Goal: Task Accomplishment & Management: Complete application form

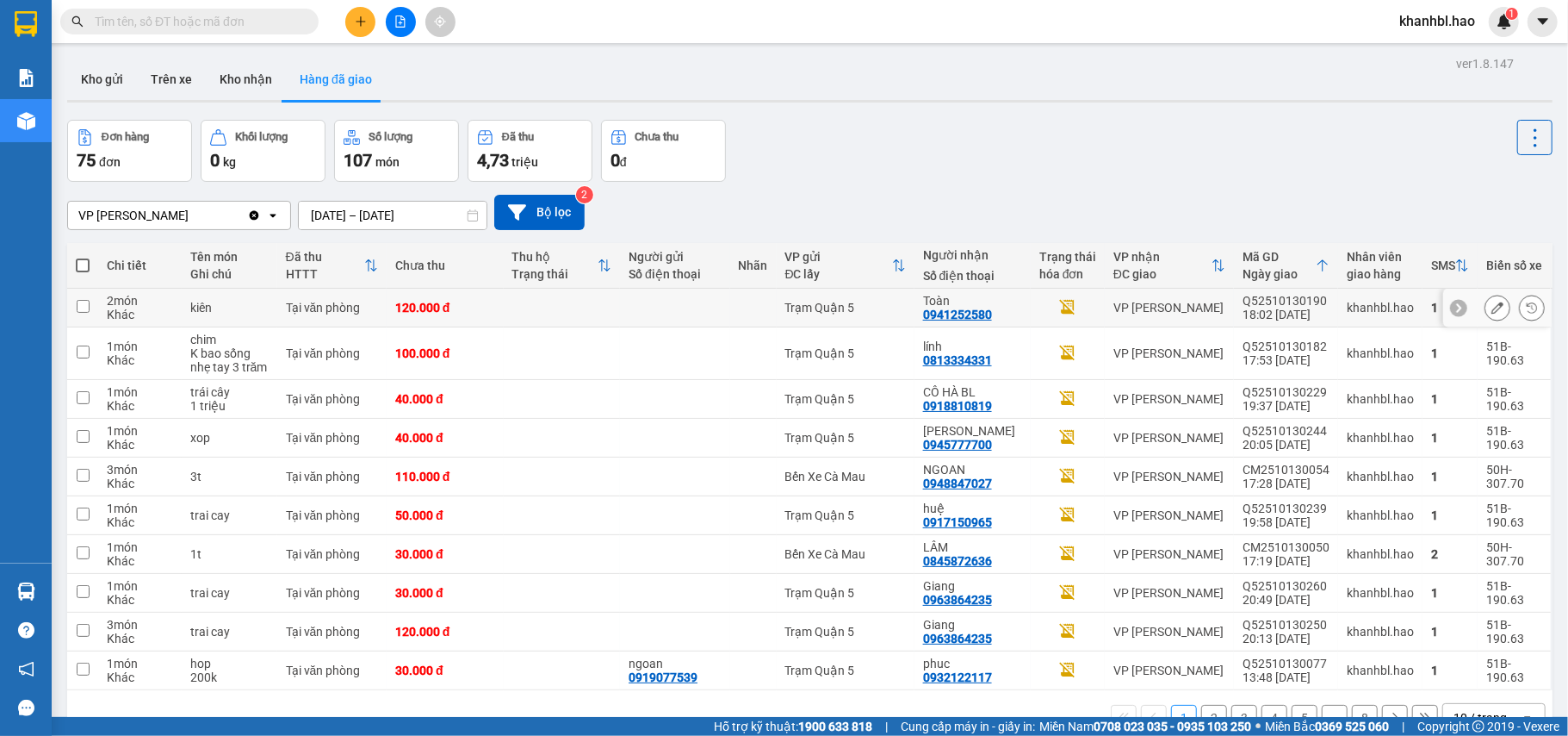
click at [1491, 306] on icon at bounding box center [1497, 307] width 12 height 12
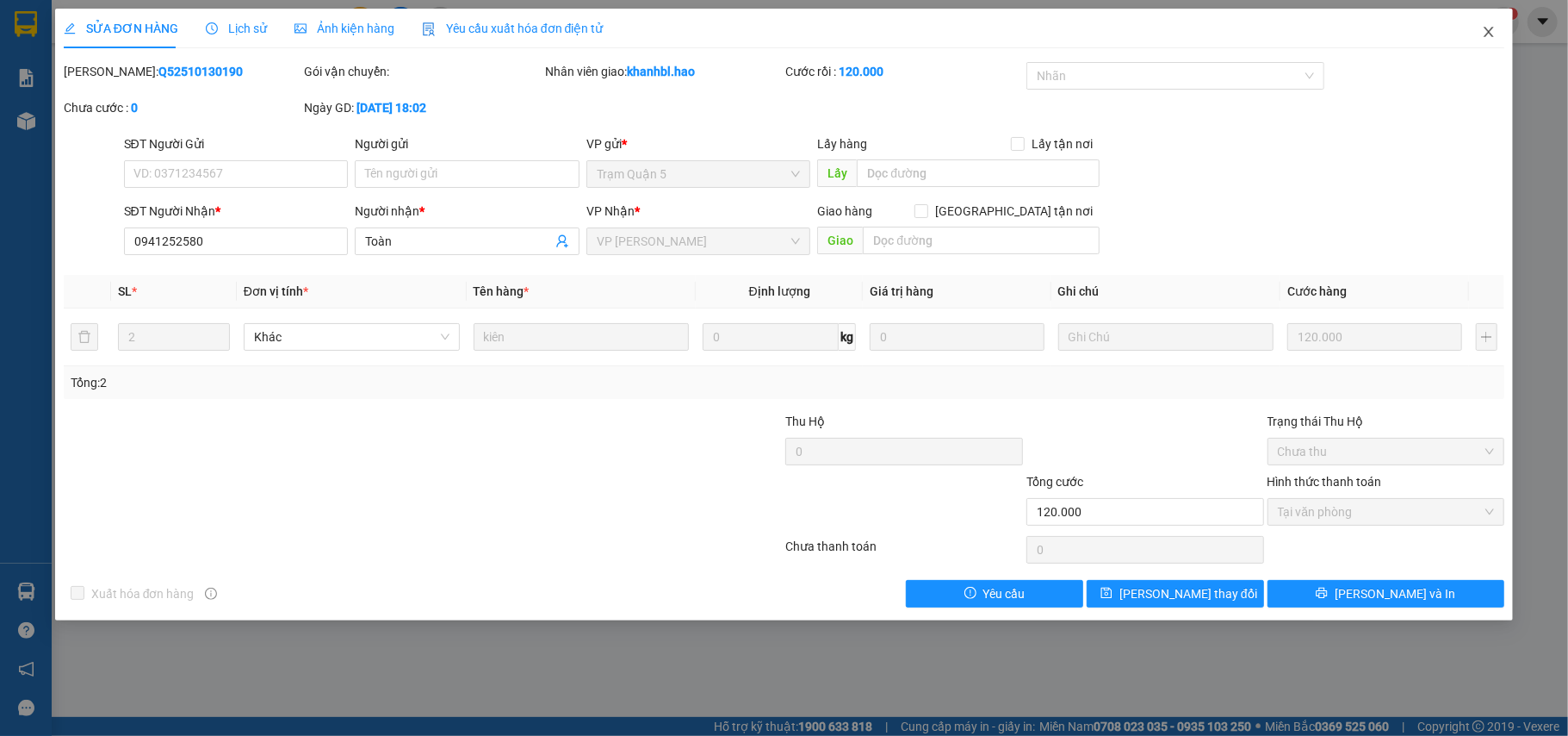
click at [1491, 35] on icon "close" at bounding box center [1489, 31] width 10 height 11
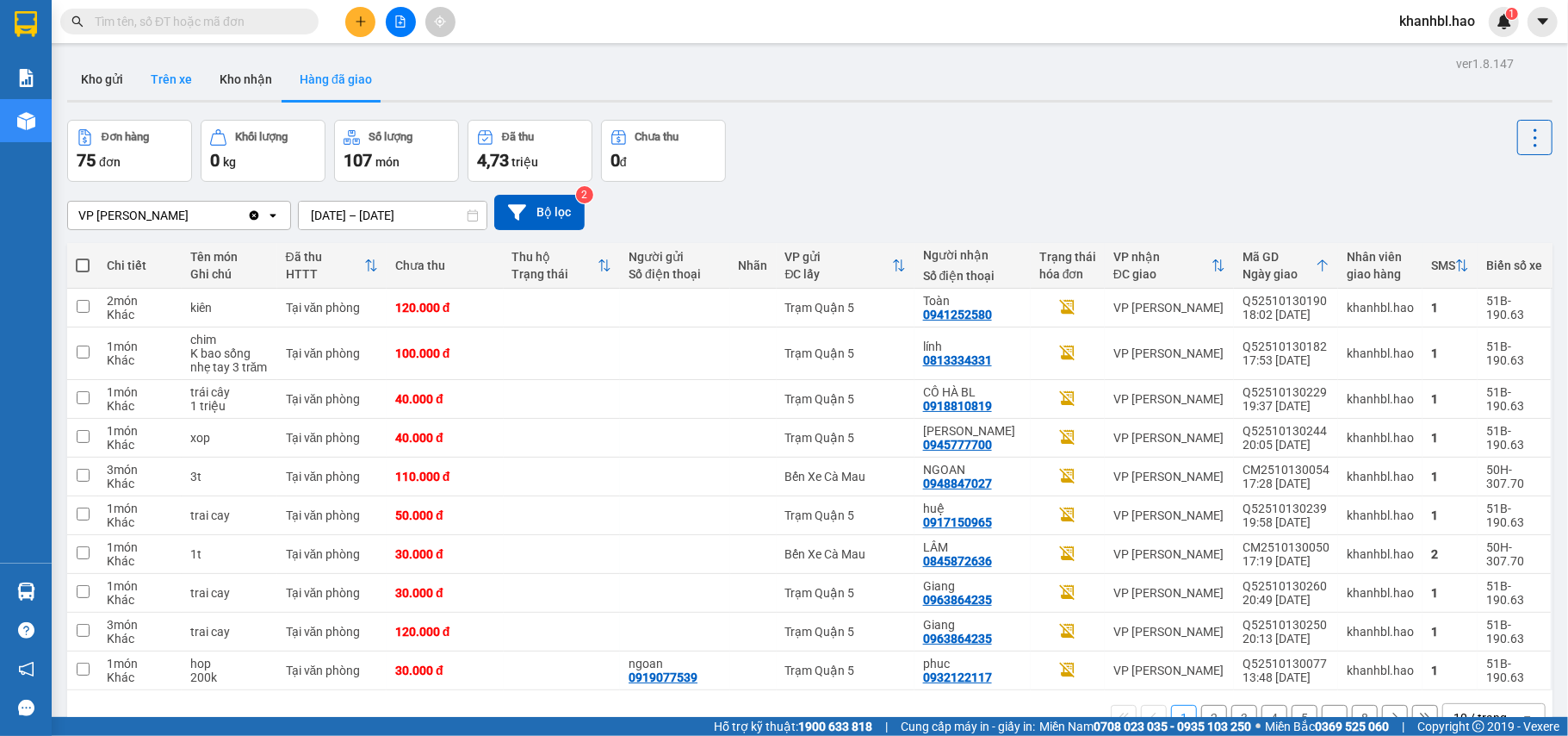
click at [160, 68] on button "Trên xe" at bounding box center [171, 79] width 68 height 41
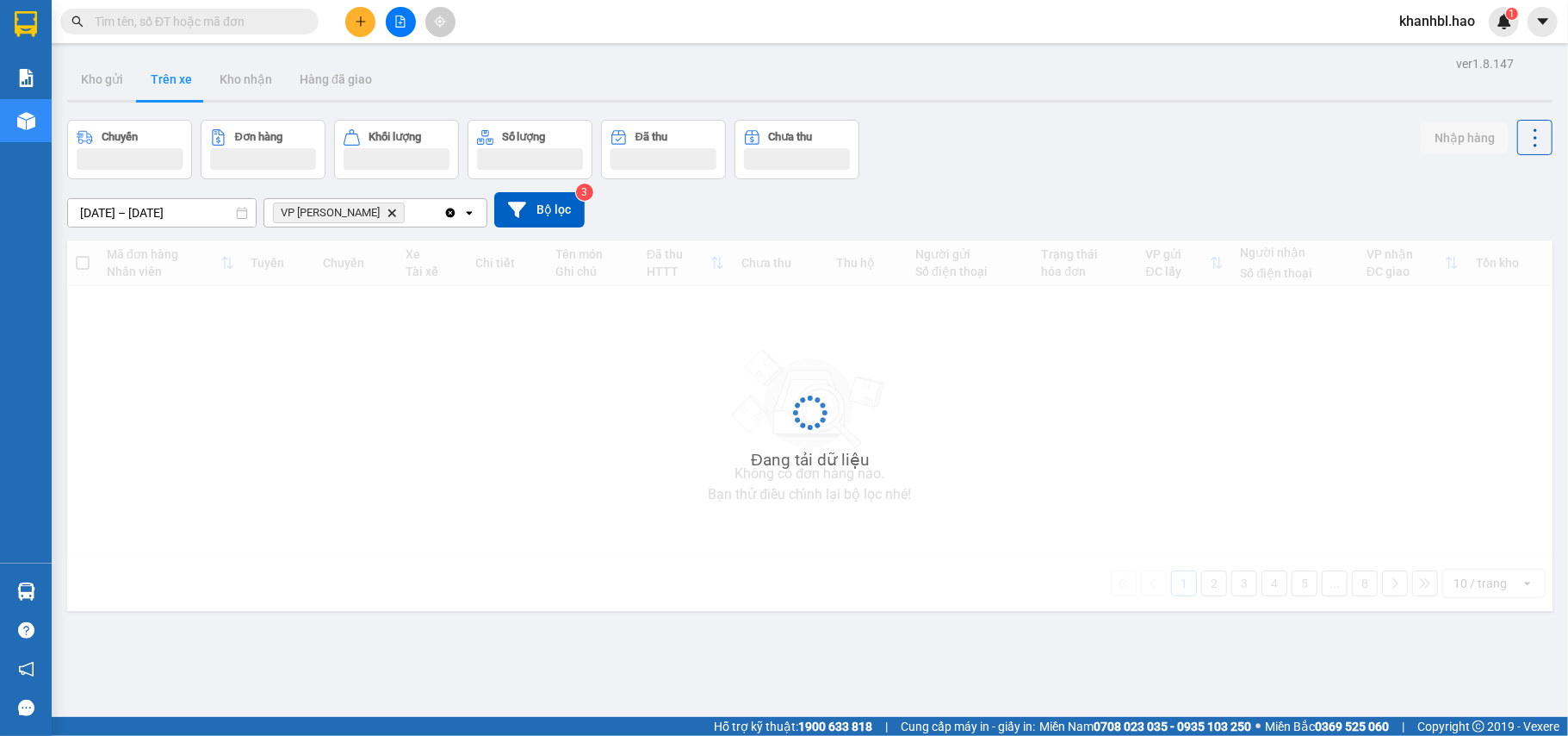
click at [160, 68] on button "Trên xe" at bounding box center [171, 79] width 68 height 41
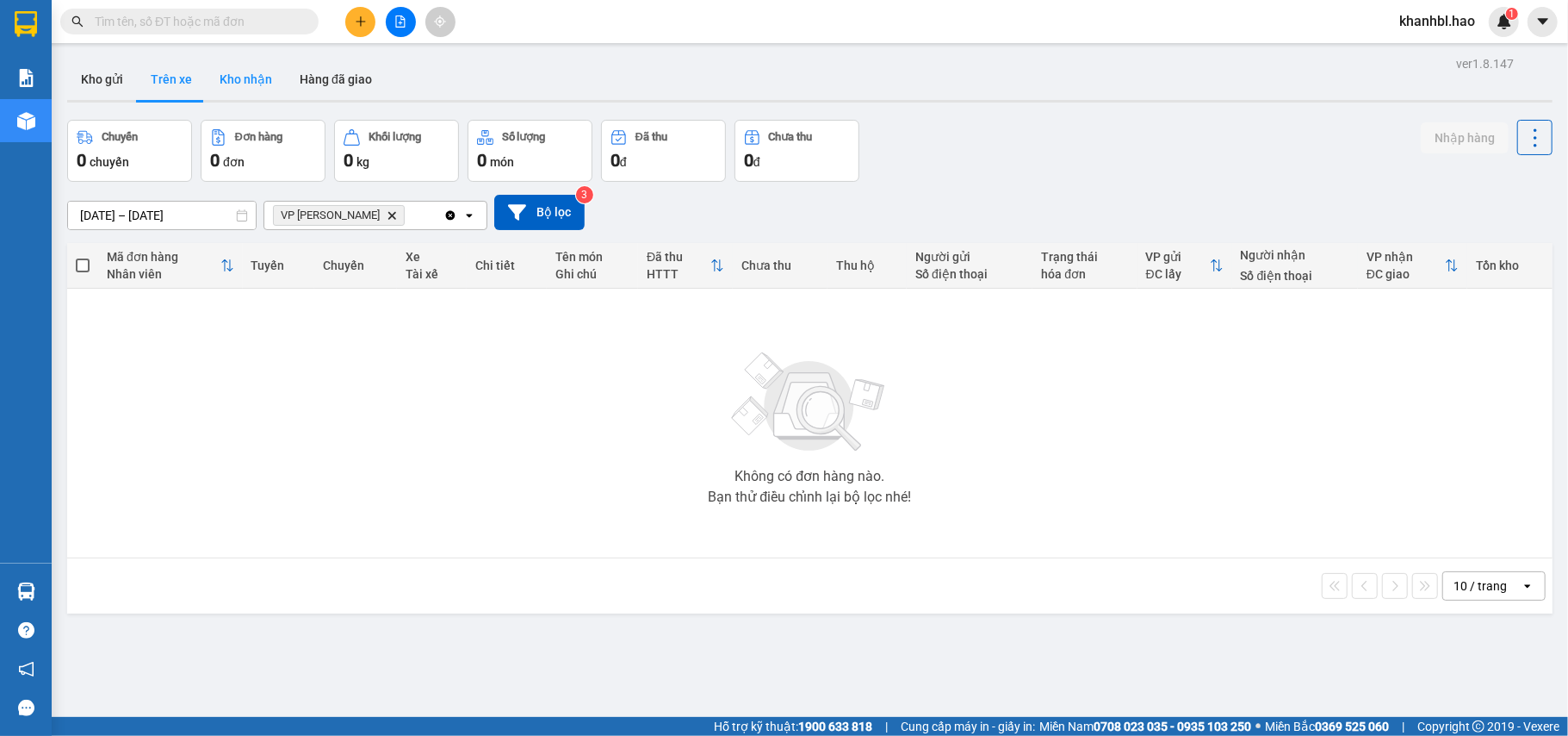
click at [229, 66] on button "Kho nhận" at bounding box center [246, 79] width 80 height 41
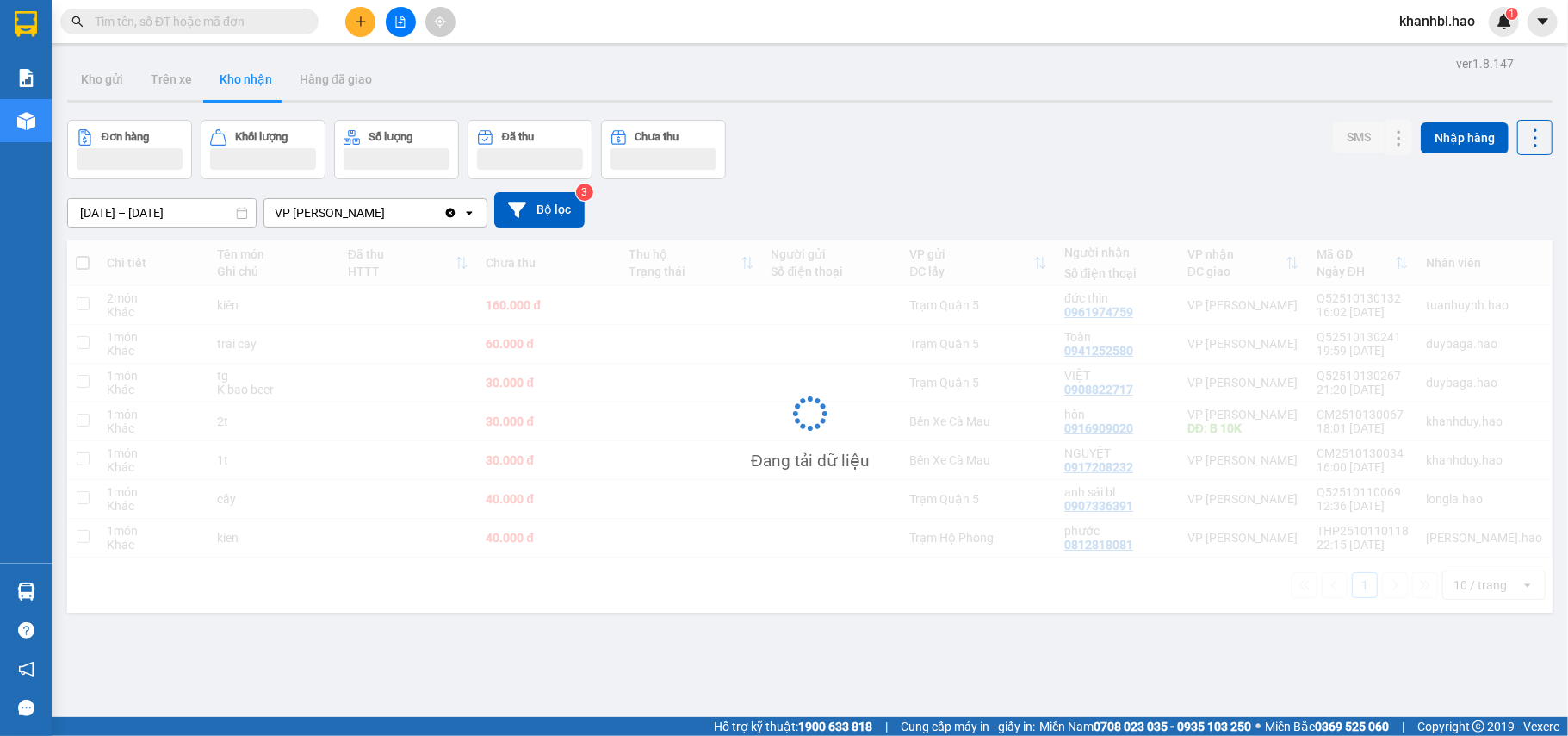
click at [229, 66] on button "Kho nhận" at bounding box center [246, 79] width 80 height 41
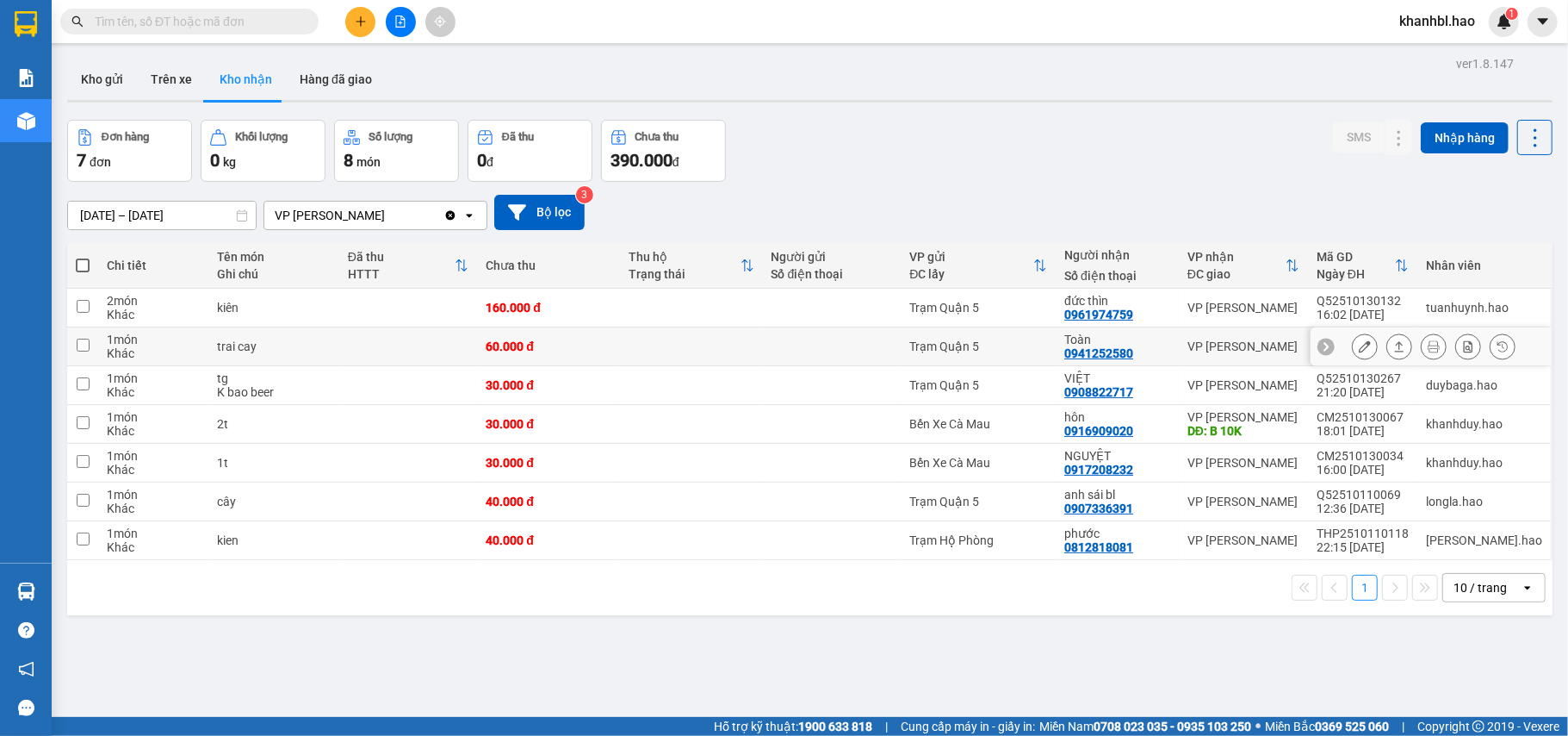
click at [576, 353] on div "60.000 đ" at bounding box center [548, 346] width 126 height 14
checkbox input "true"
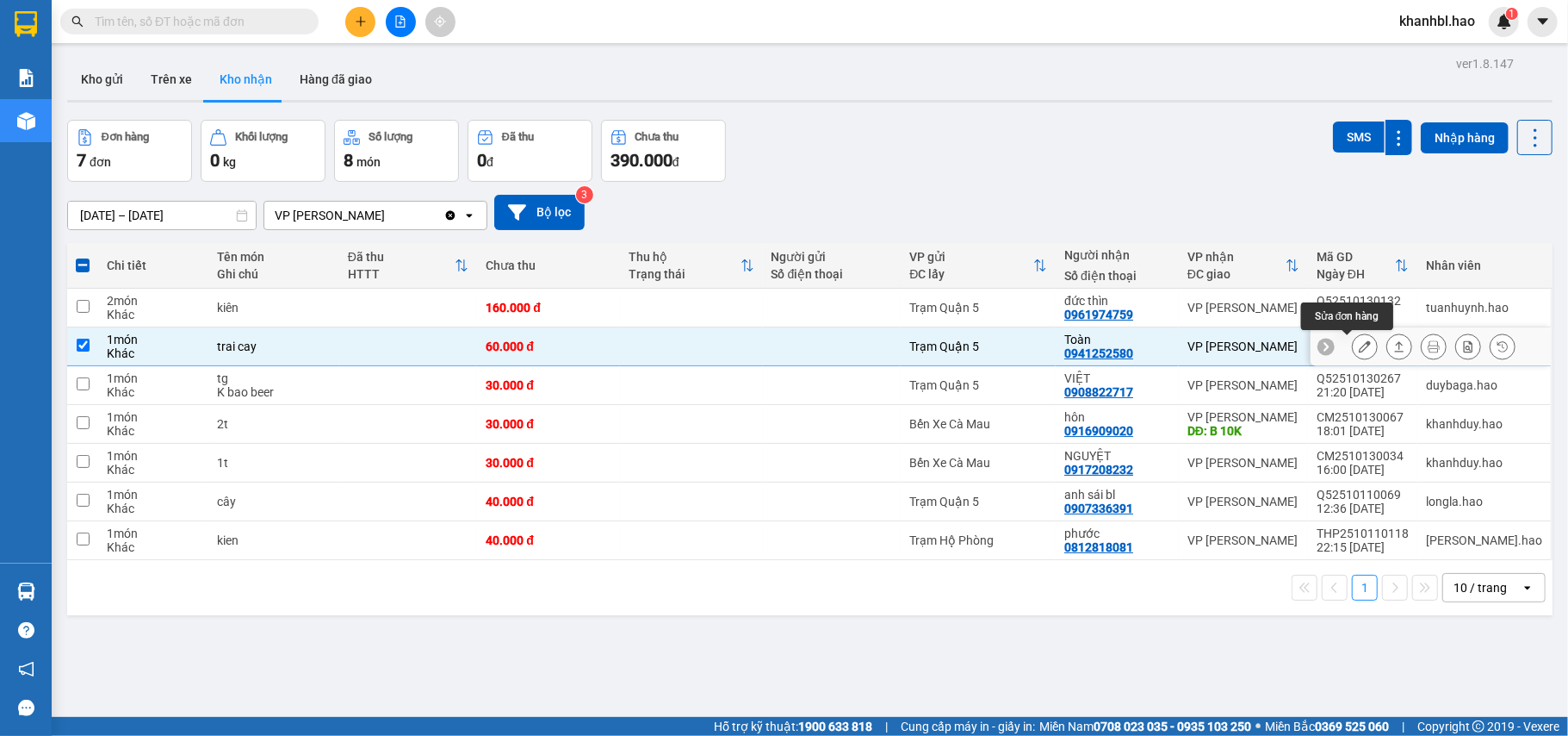
click at [1359, 345] on icon at bounding box center [1365, 346] width 12 height 12
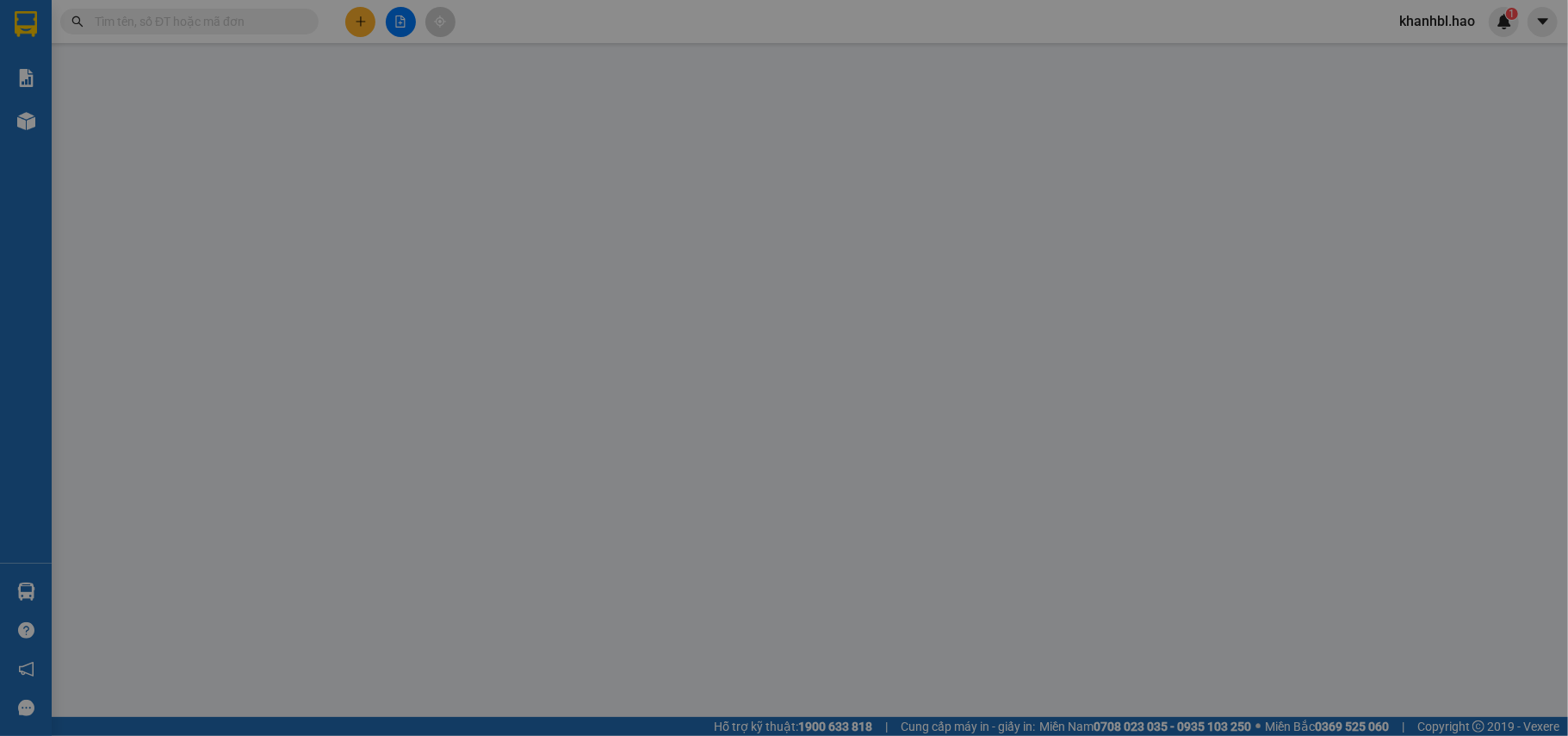
type input "0941252580"
type input "Toàn"
type input "60.000"
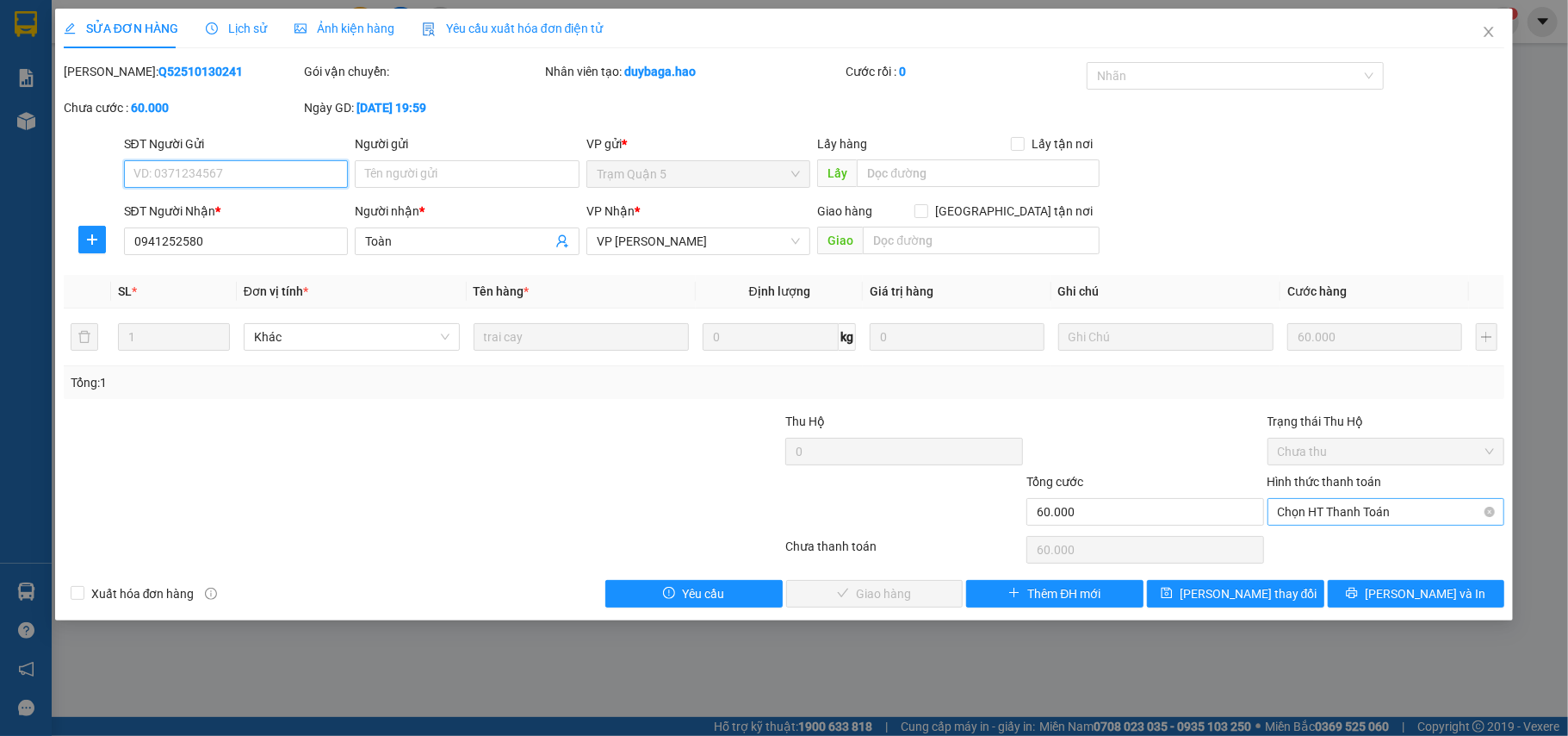
click at [1383, 514] on span "Chọn HT Thanh Toán" at bounding box center [1386, 512] width 217 height 25
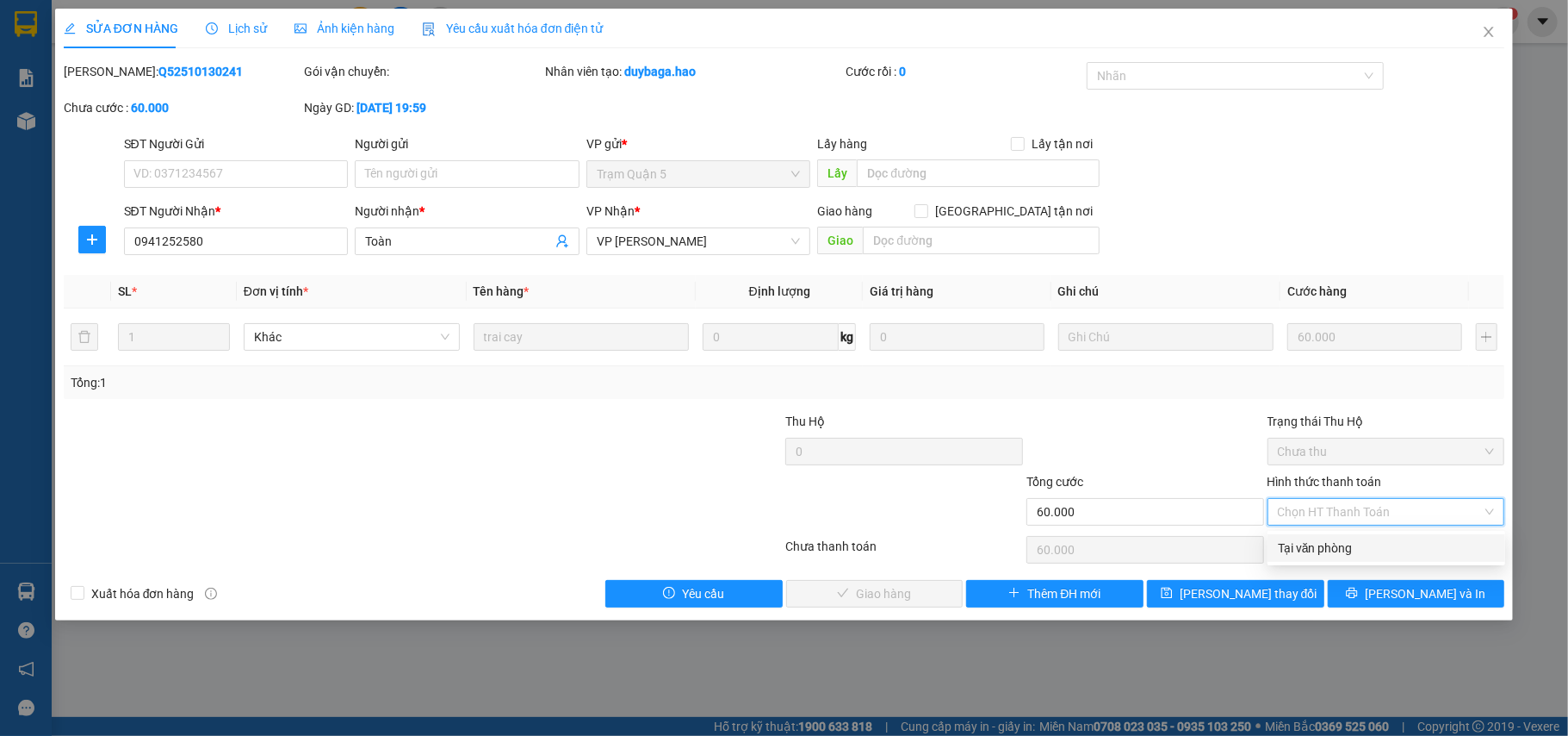
drag, startPoint x: 1365, startPoint y: 555, endPoint x: 1187, endPoint y: 546, distance: 178.2
click at [1340, 553] on div "Tại văn phòng" at bounding box center [1386, 547] width 217 height 19
type input "0"
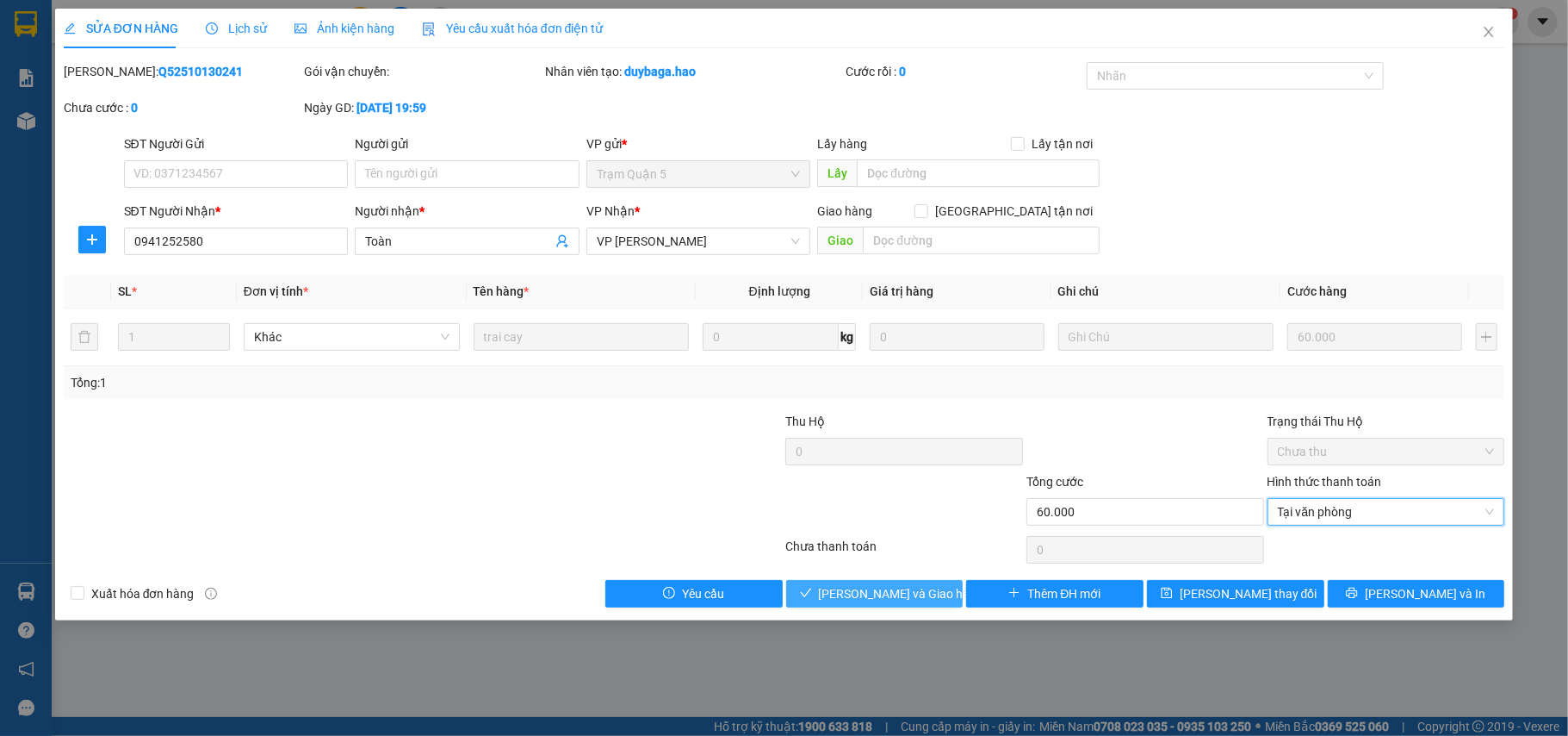
click at [910, 600] on span "[PERSON_NAME] và Giao hàng" at bounding box center [901, 593] width 165 height 19
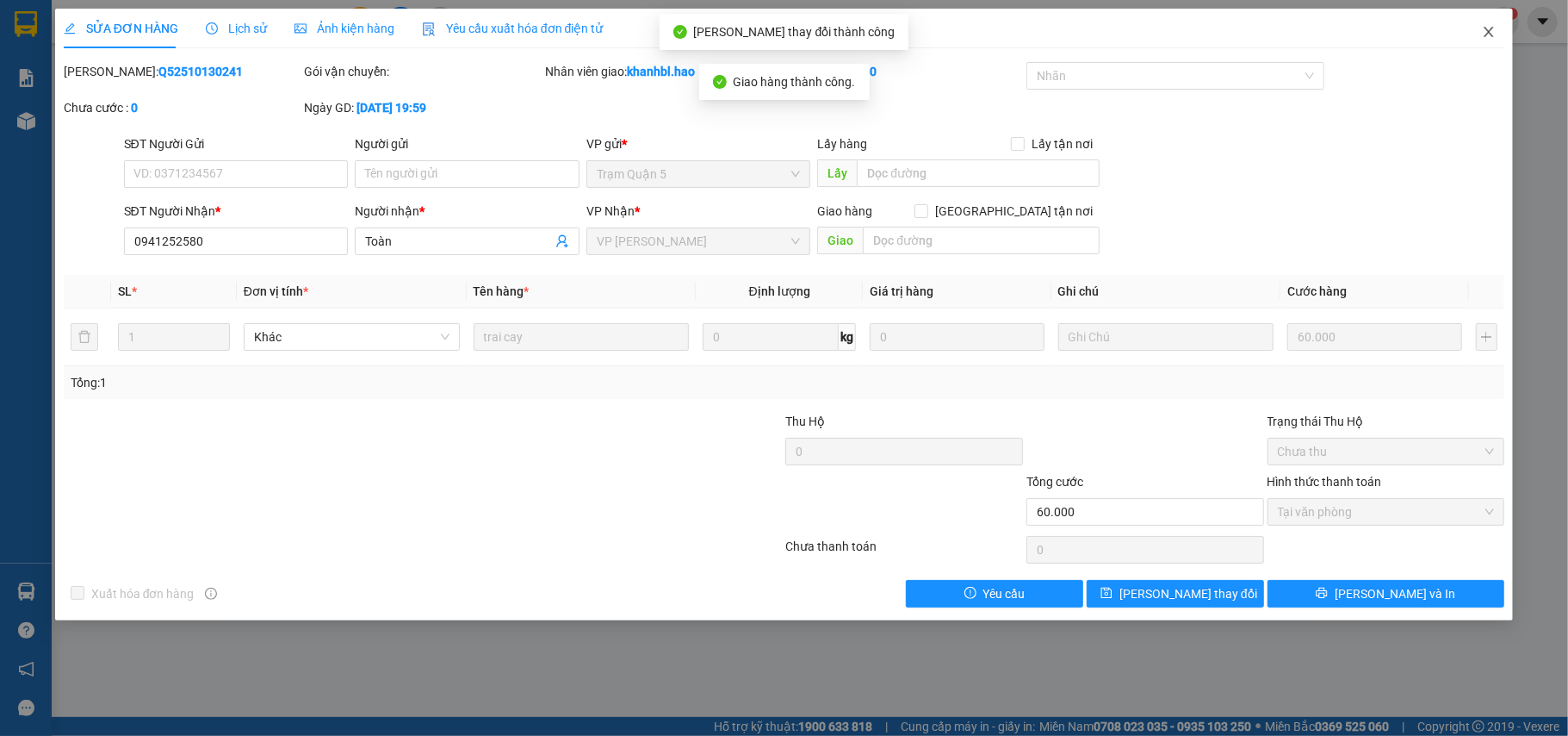
click at [1488, 29] on icon "close" at bounding box center [1489, 32] width 14 height 14
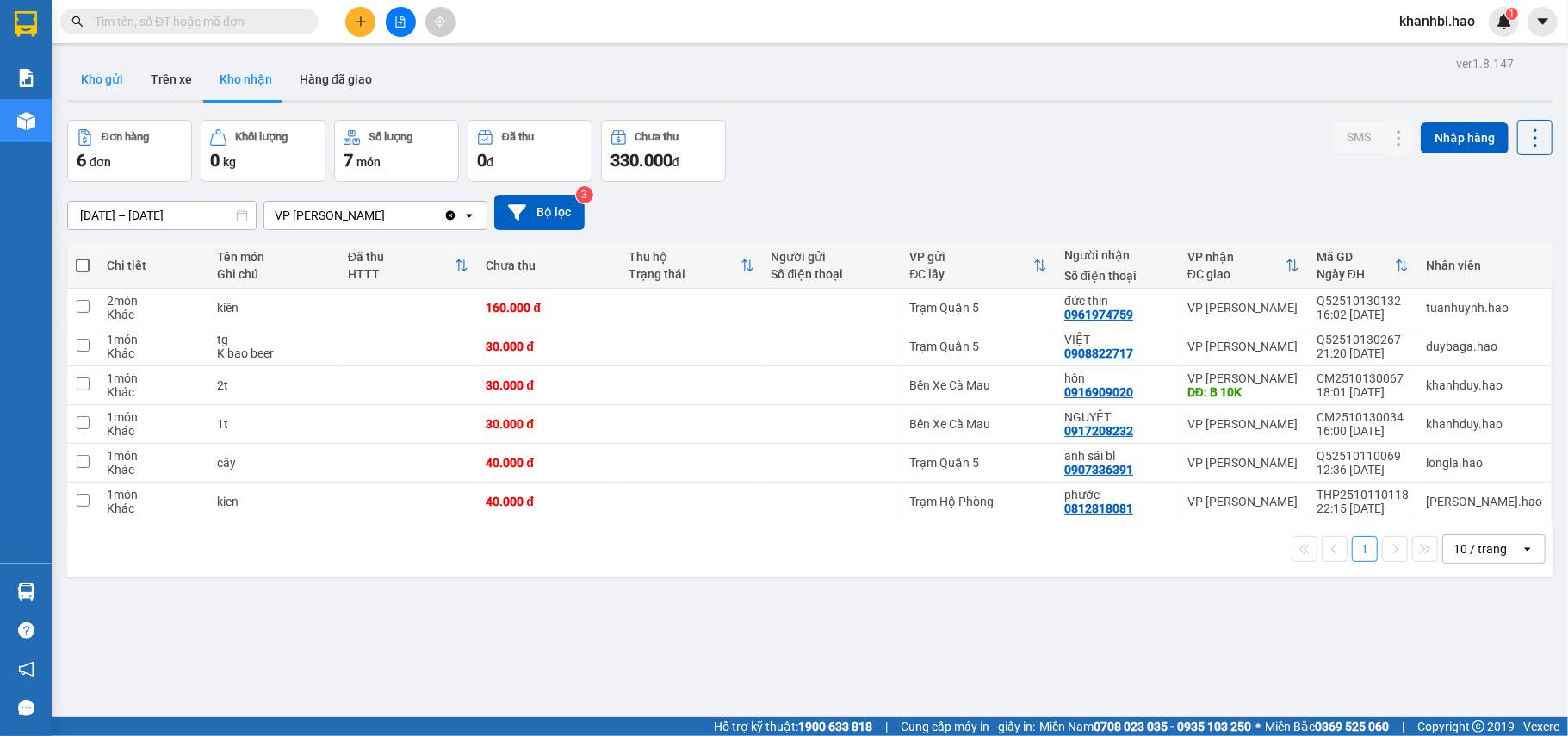
click at [118, 87] on button "Kho gửi" at bounding box center [102, 79] width 69 height 41
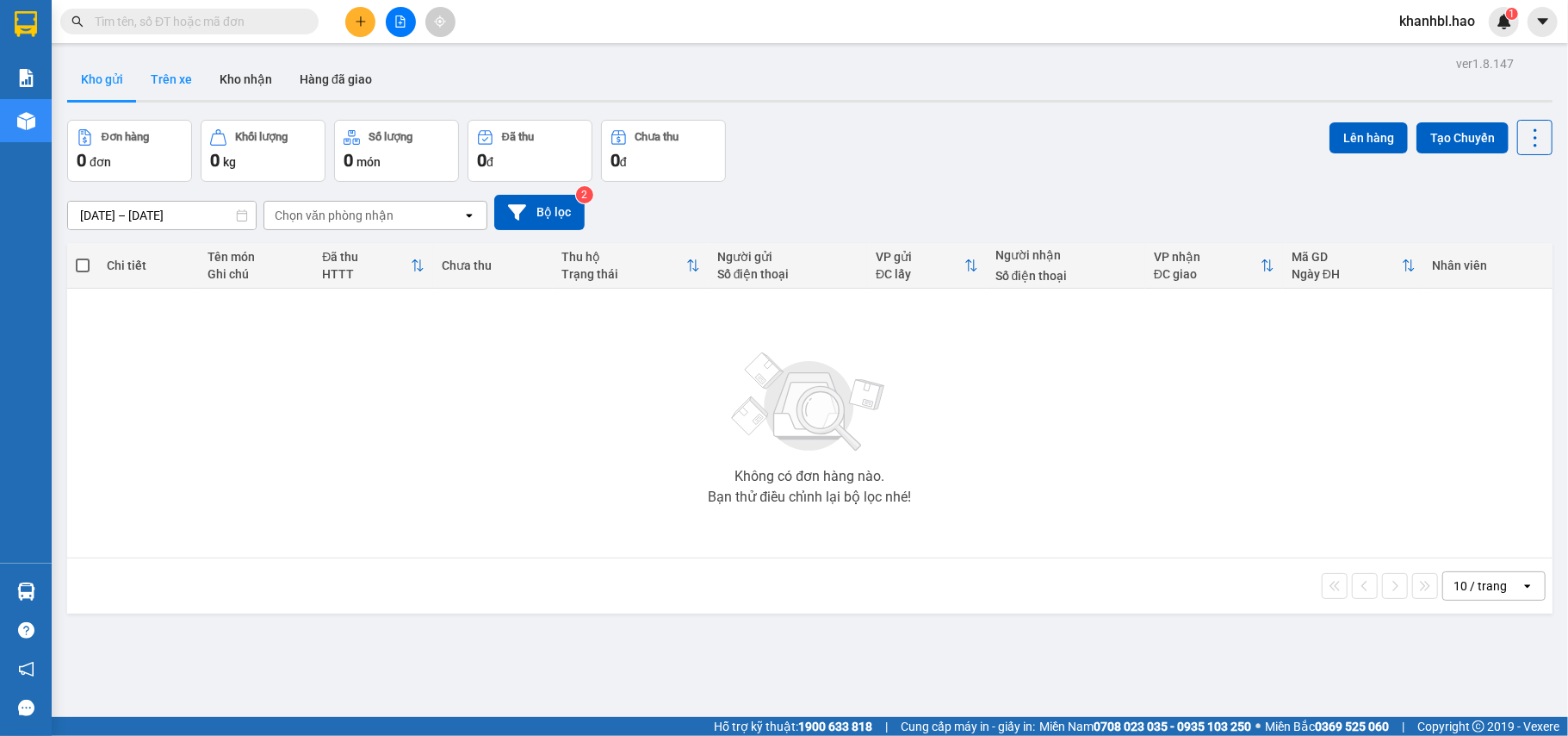
click at [167, 81] on button "Trên xe" at bounding box center [171, 79] width 68 height 41
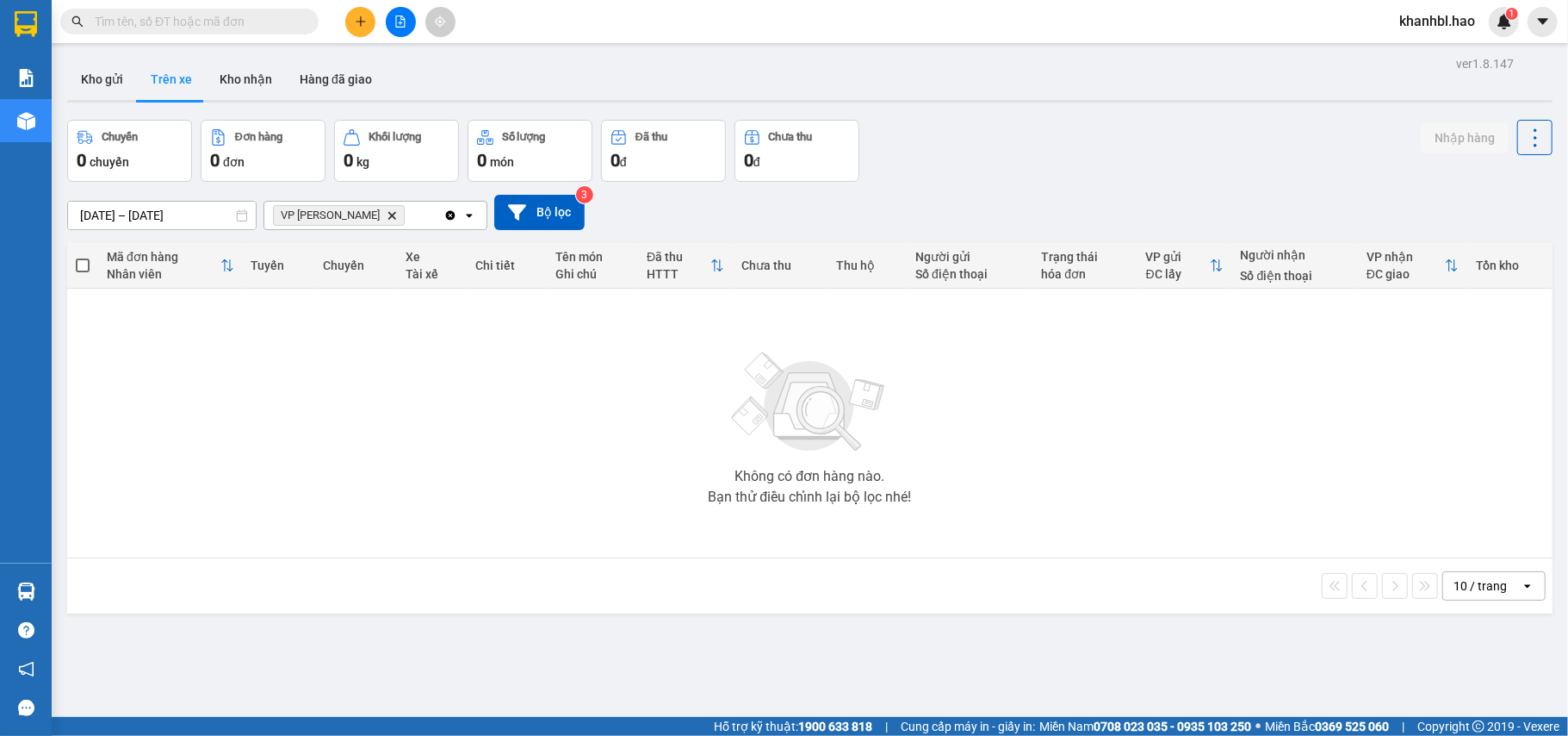
click at [386, 213] on icon "Delete" at bounding box center [391, 215] width 11 height 11
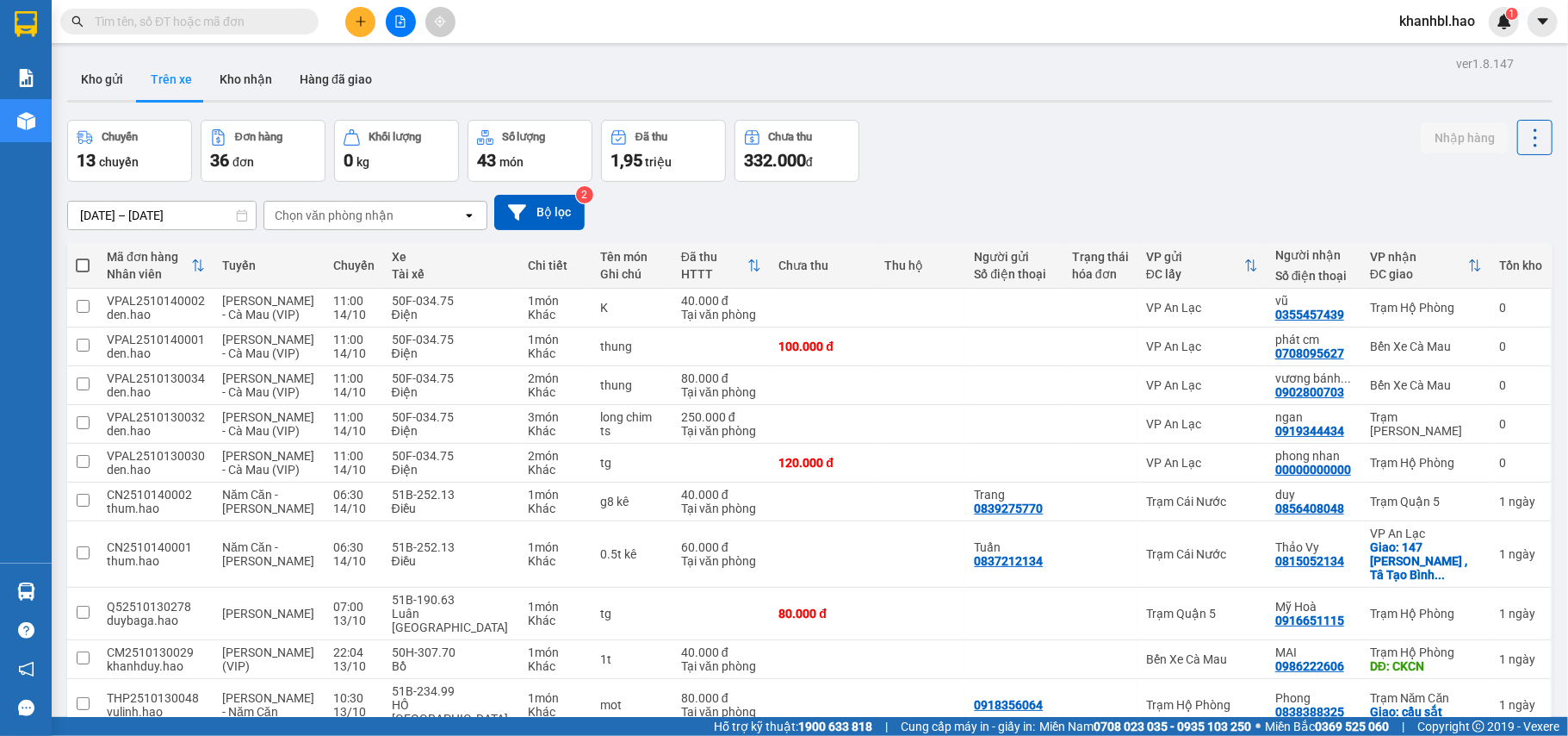
click at [392, 212] on div "Chọn văn phòng nhận" at bounding box center [363, 215] width 198 height 27
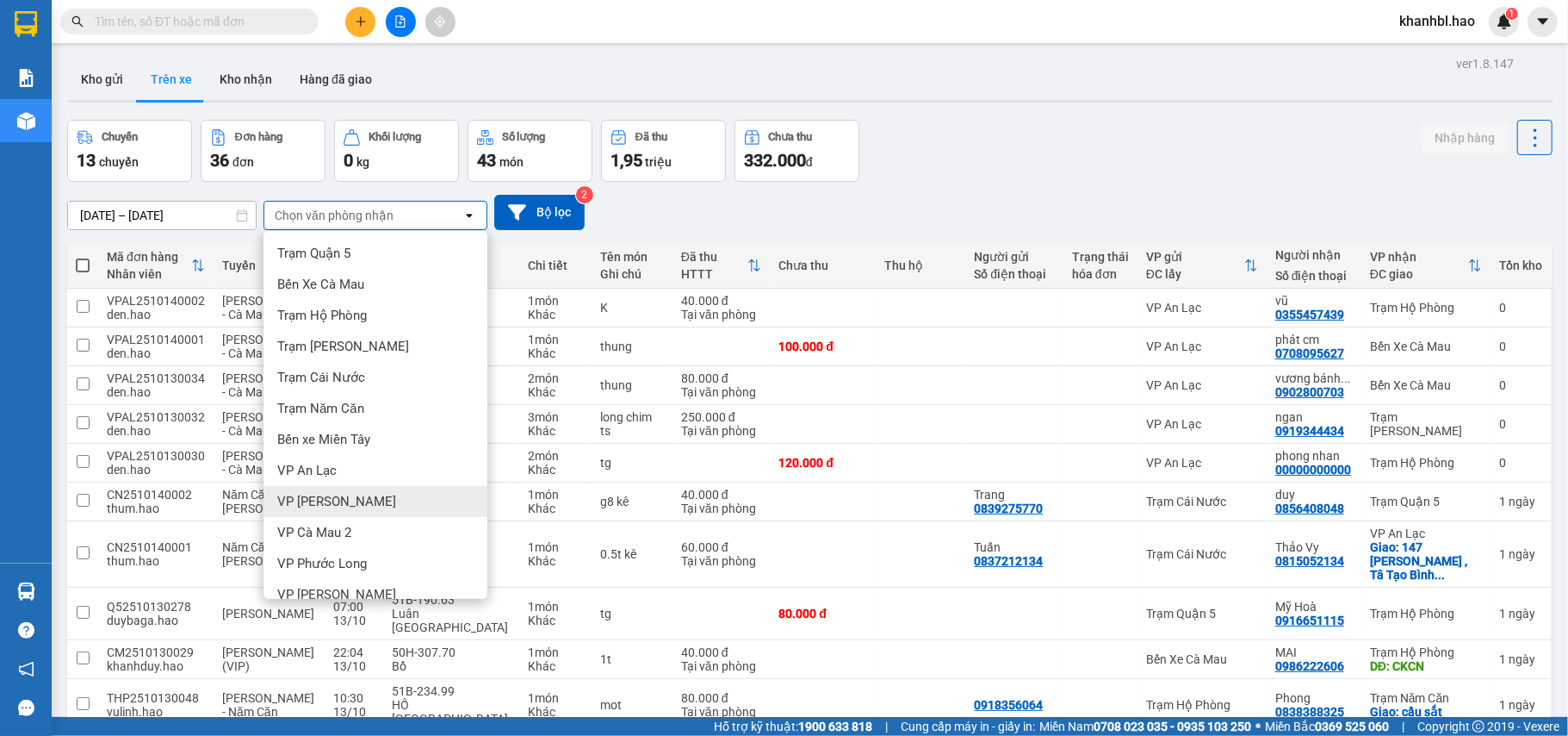
click at [351, 501] on div "VP [PERSON_NAME]" at bounding box center [375, 501] width 224 height 31
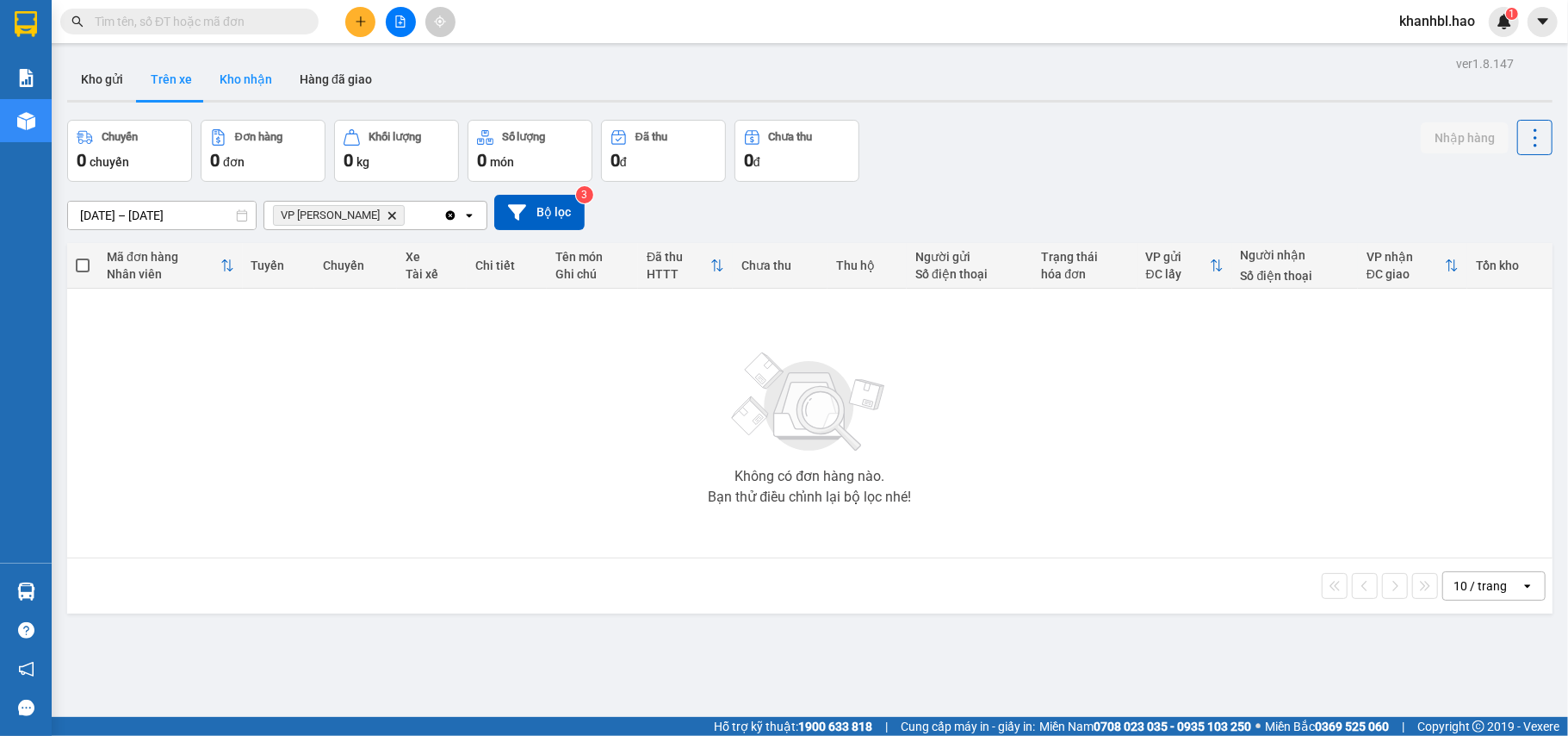
click at [262, 83] on button "Kho nhận" at bounding box center [246, 79] width 80 height 41
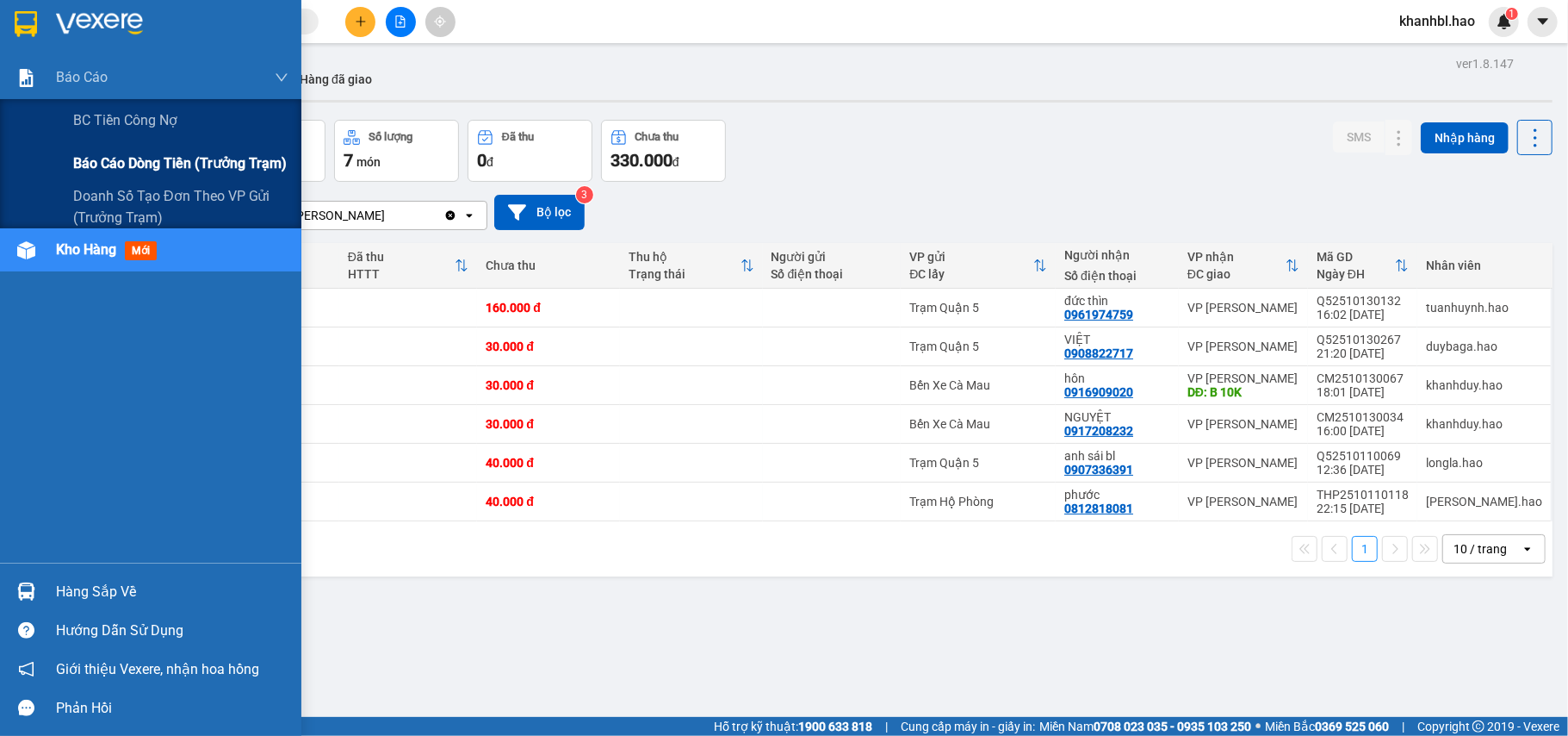
click at [120, 155] on span "Báo cáo dòng tiền (trưởng trạm)" at bounding box center [180, 163] width 213 height 22
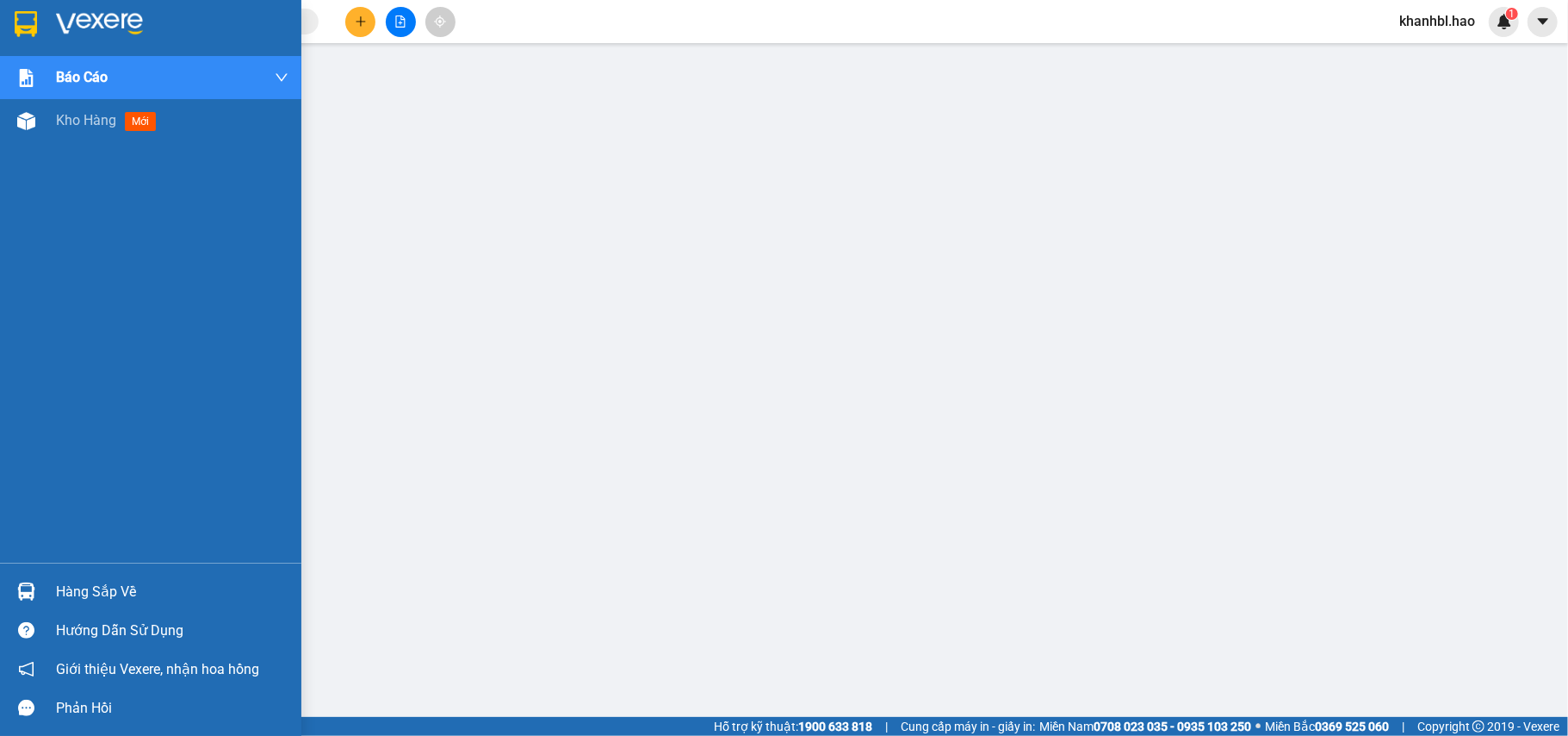
click at [38, 22] on div at bounding box center [25, 23] width 30 height 30
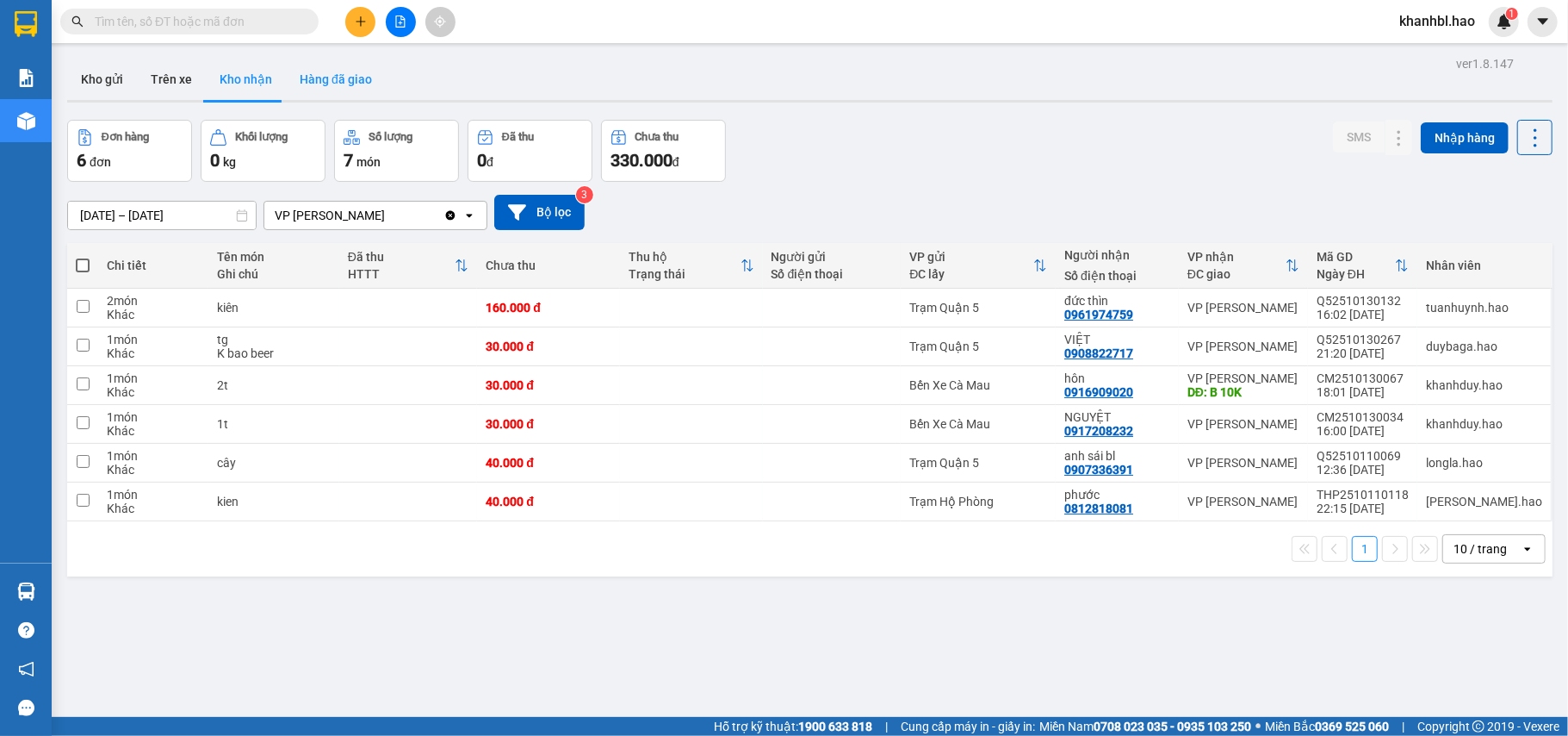
click at [333, 79] on button "Hàng đã giao" at bounding box center [336, 79] width 100 height 41
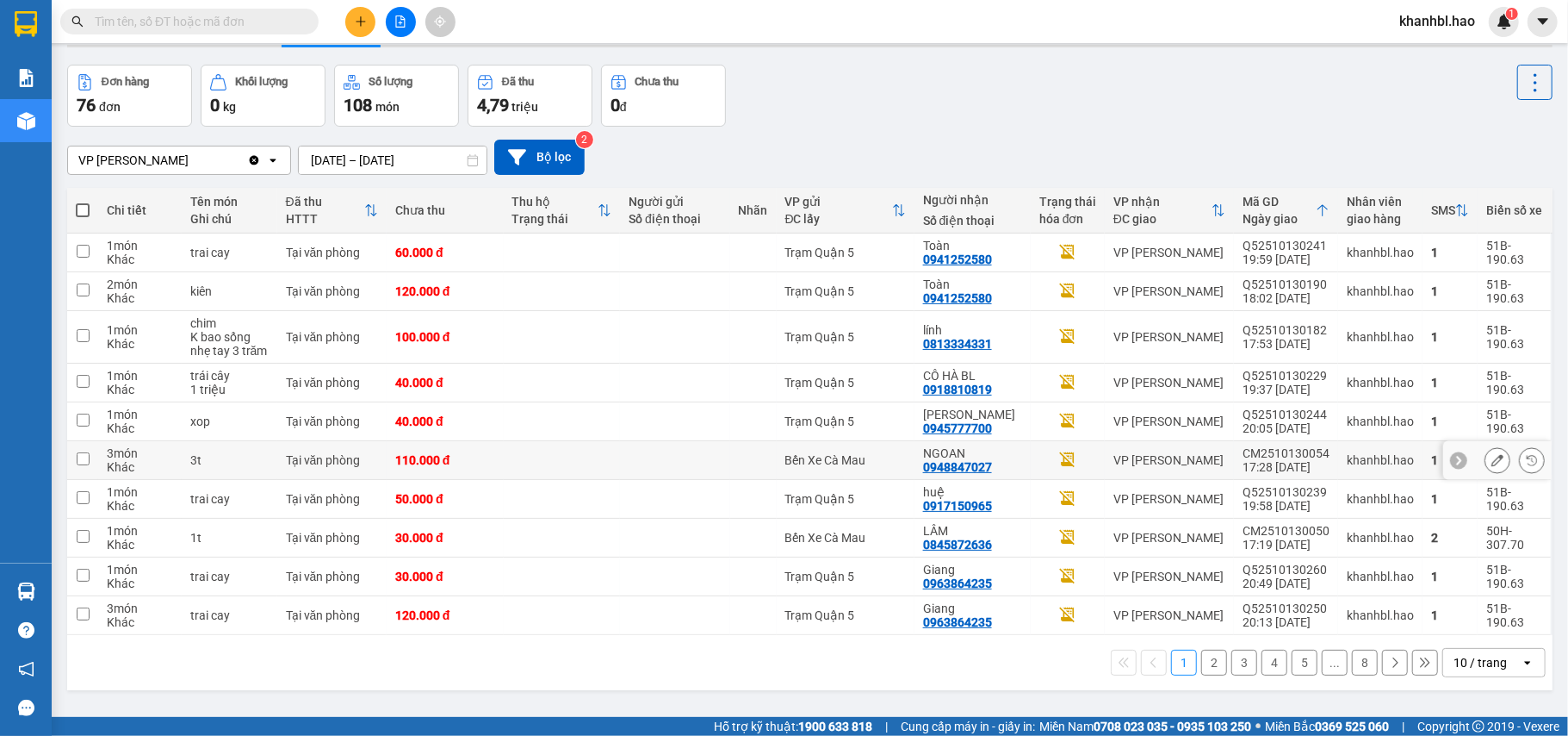
scroll to position [79, 0]
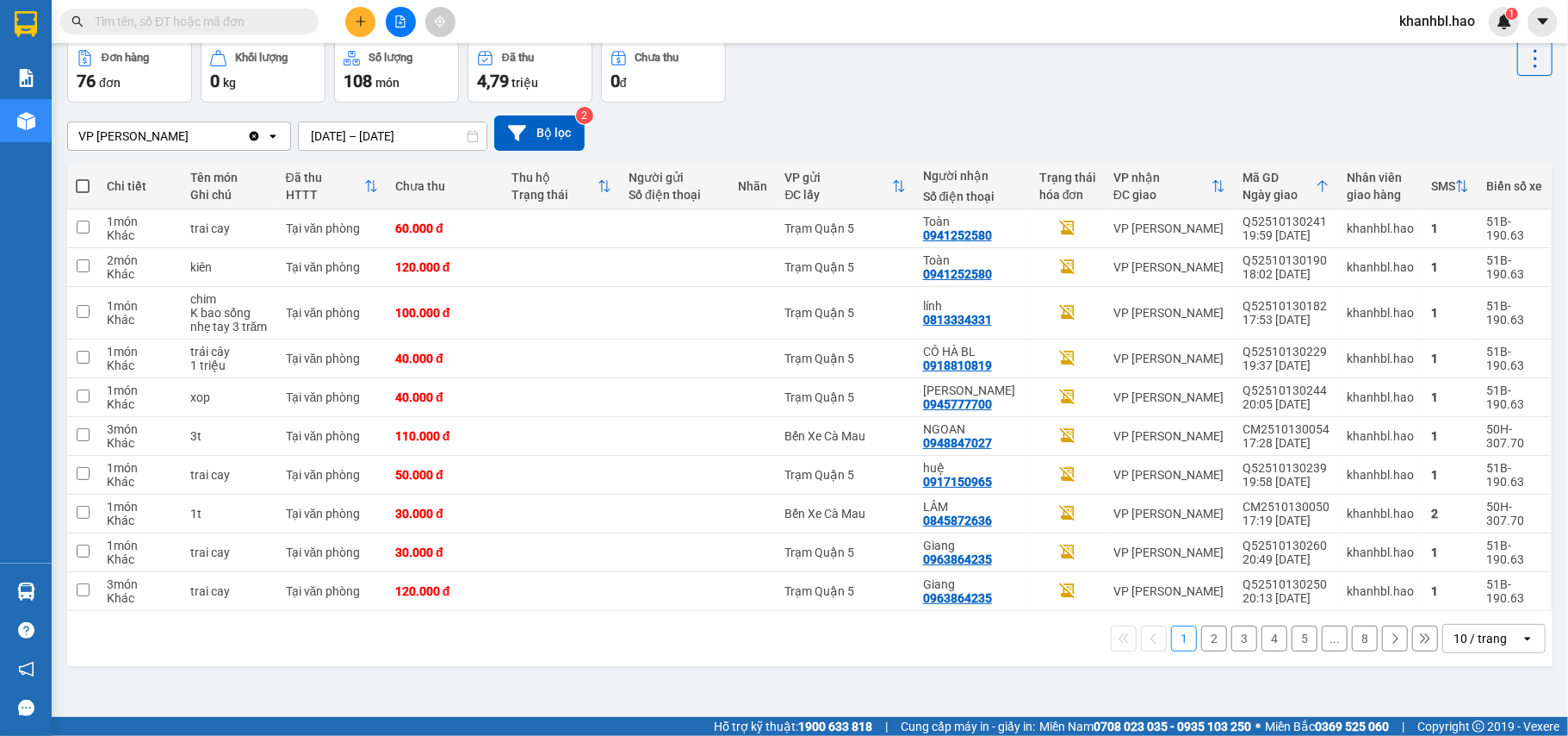
click at [1171, 644] on button "1" at bounding box center [1184, 638] width 25 height 25
click at [1201, 645] on button "2" at bounding box center [1214, 638] width 25 height 25
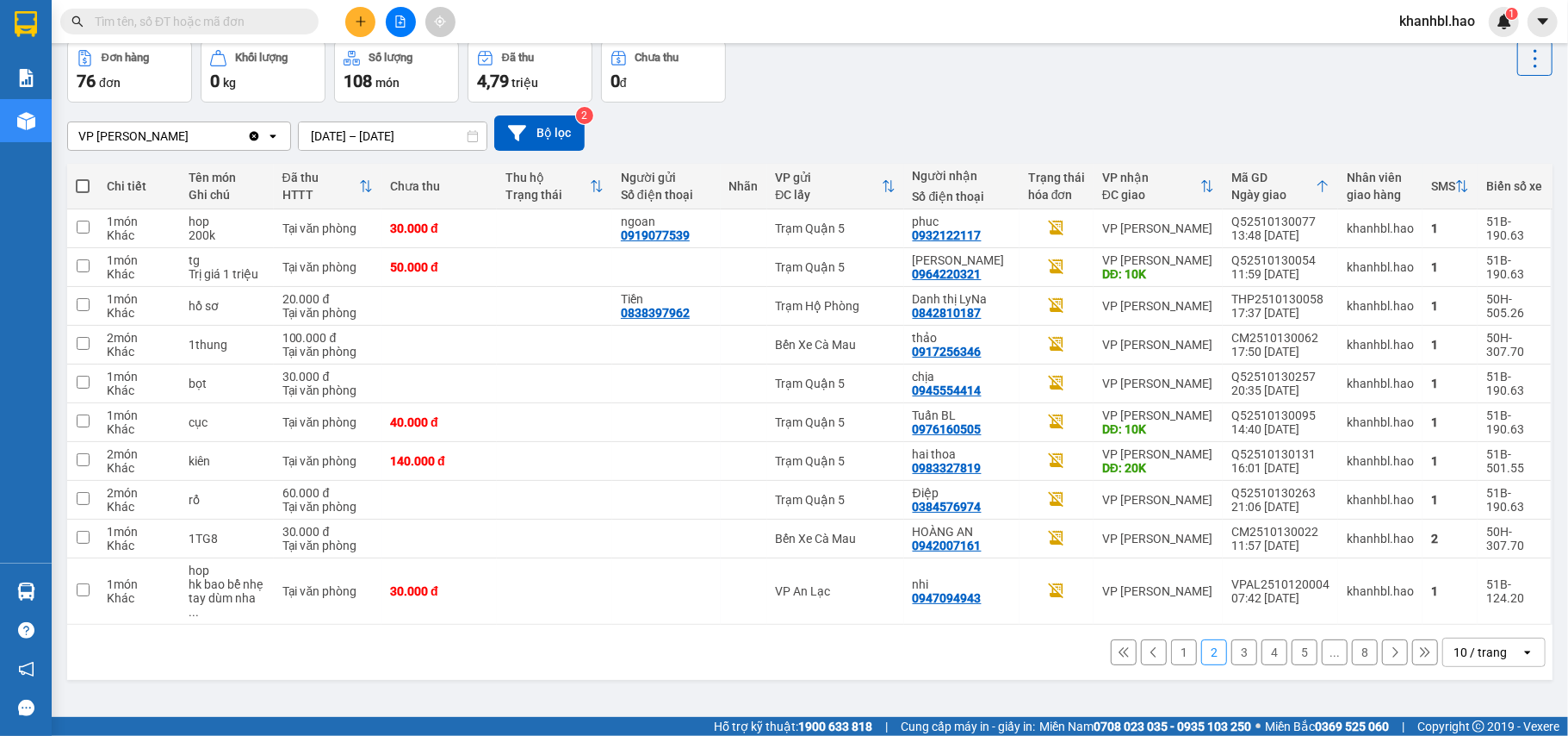
click at [1171, 645] on button "1" at bounding box center [1184, 652] width 25 height 25
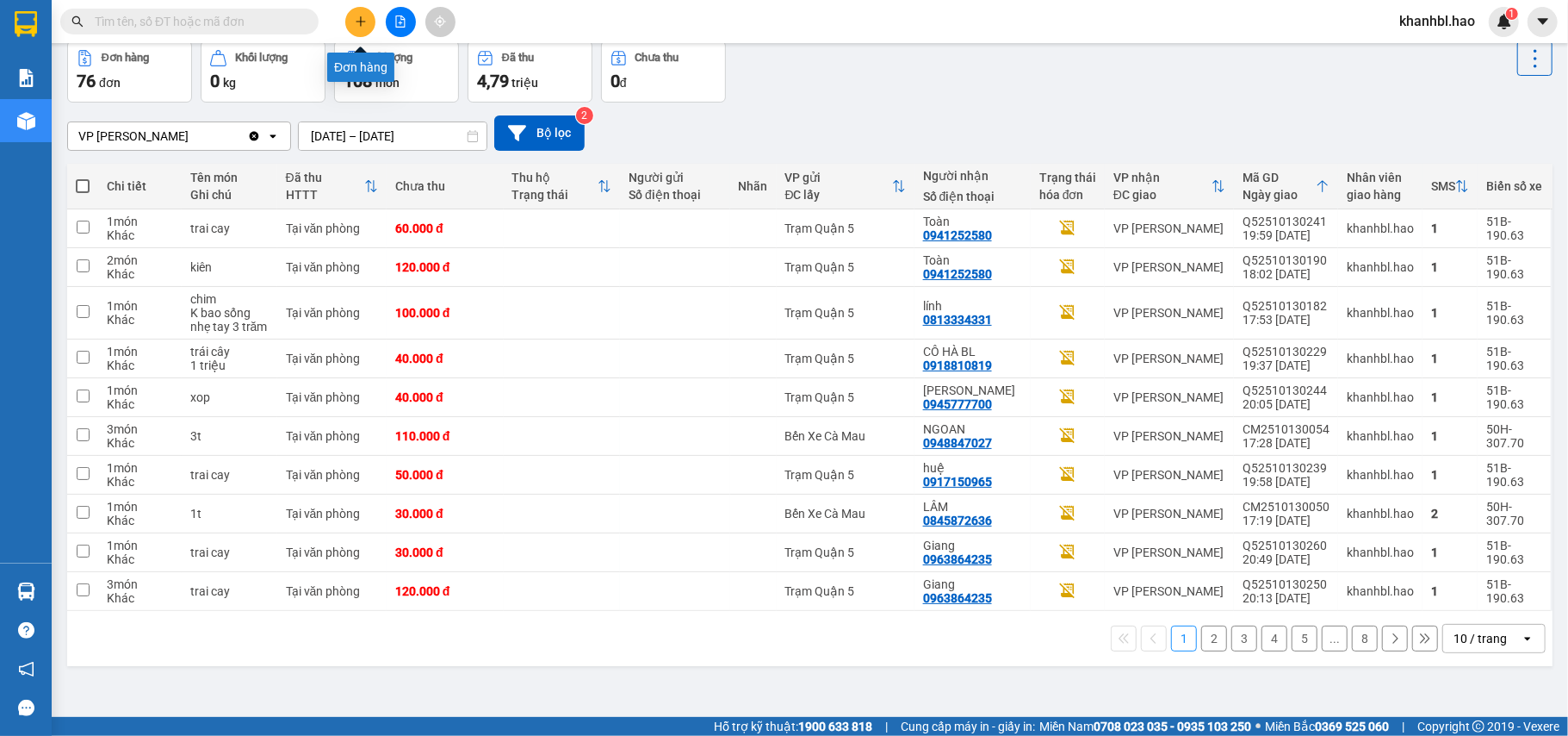
click at [363, 25] on icon "plus" at bounding box center [361, 22] width 12 height 12
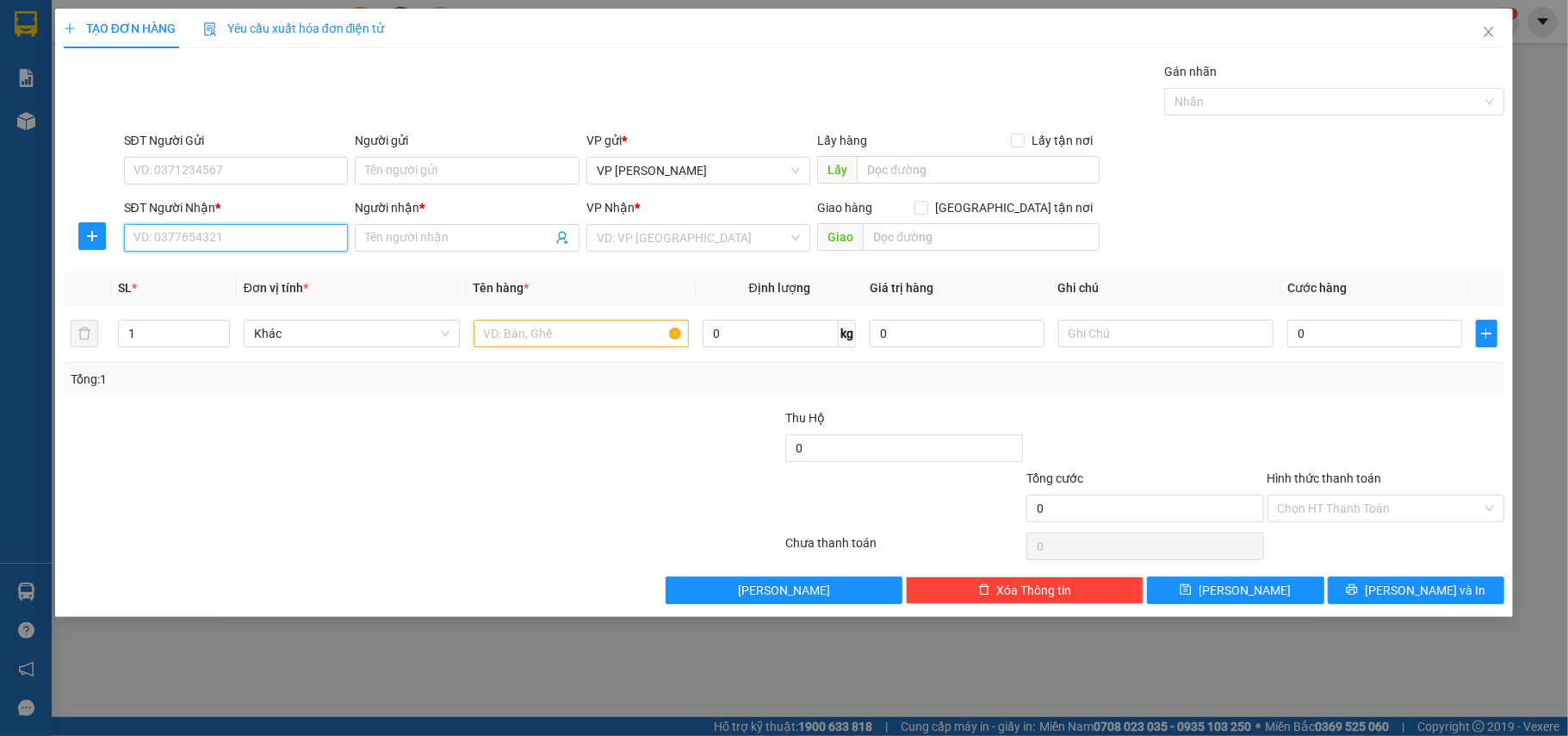
click at [333, 240] on input "SĐT Người Nhận *" at bounding box center [237, 238] width 225 height 27
type input "0907186802"
drag, startPoint x: 219, startPoint y: 272, endPoint x: 240, endPoint y: 259, distance: 24.7
click at [220, 269] on div "0907186802 - BÔNG" at bounding box center [236, 273] width 204 height 19
type input "BÔNG"
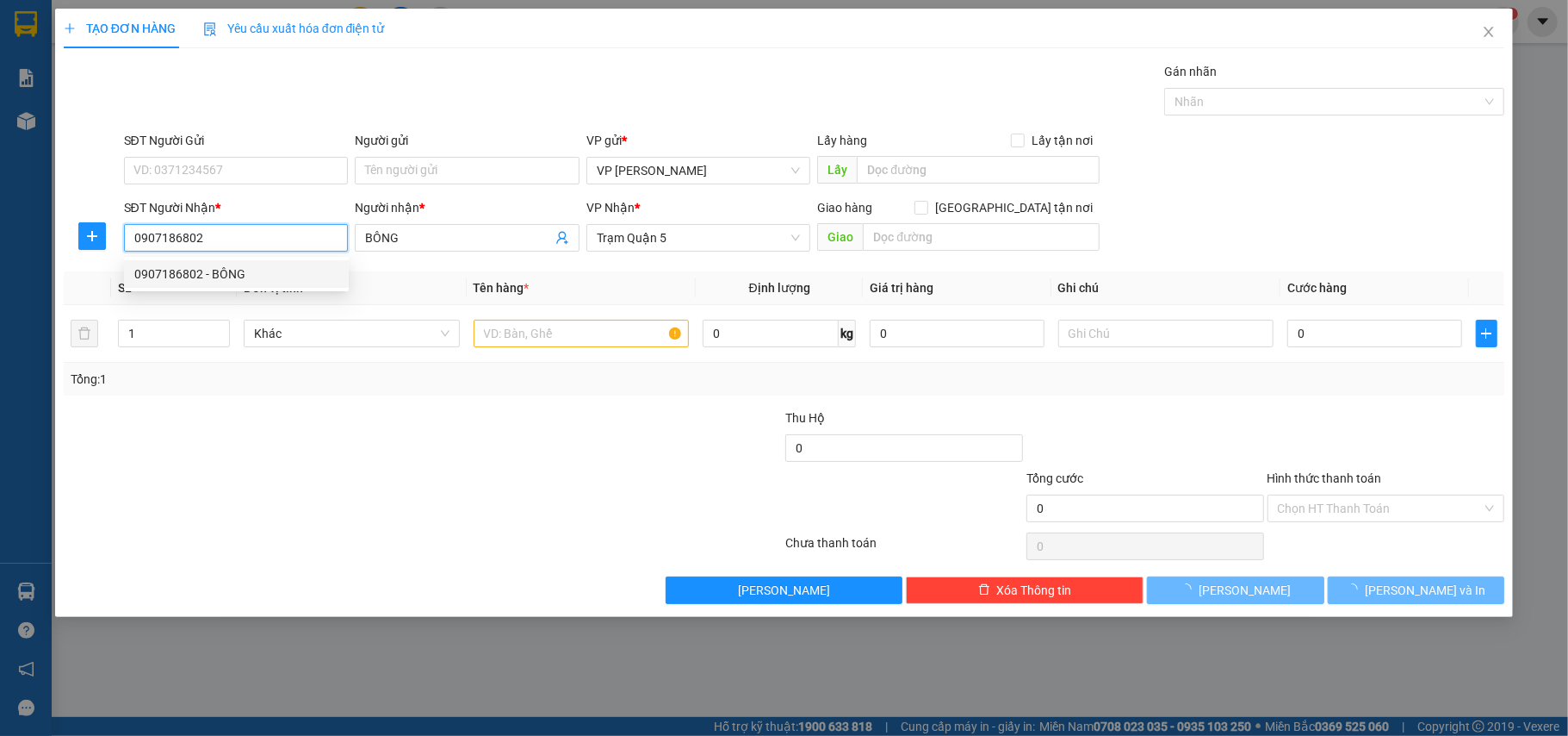
type input "80.000"
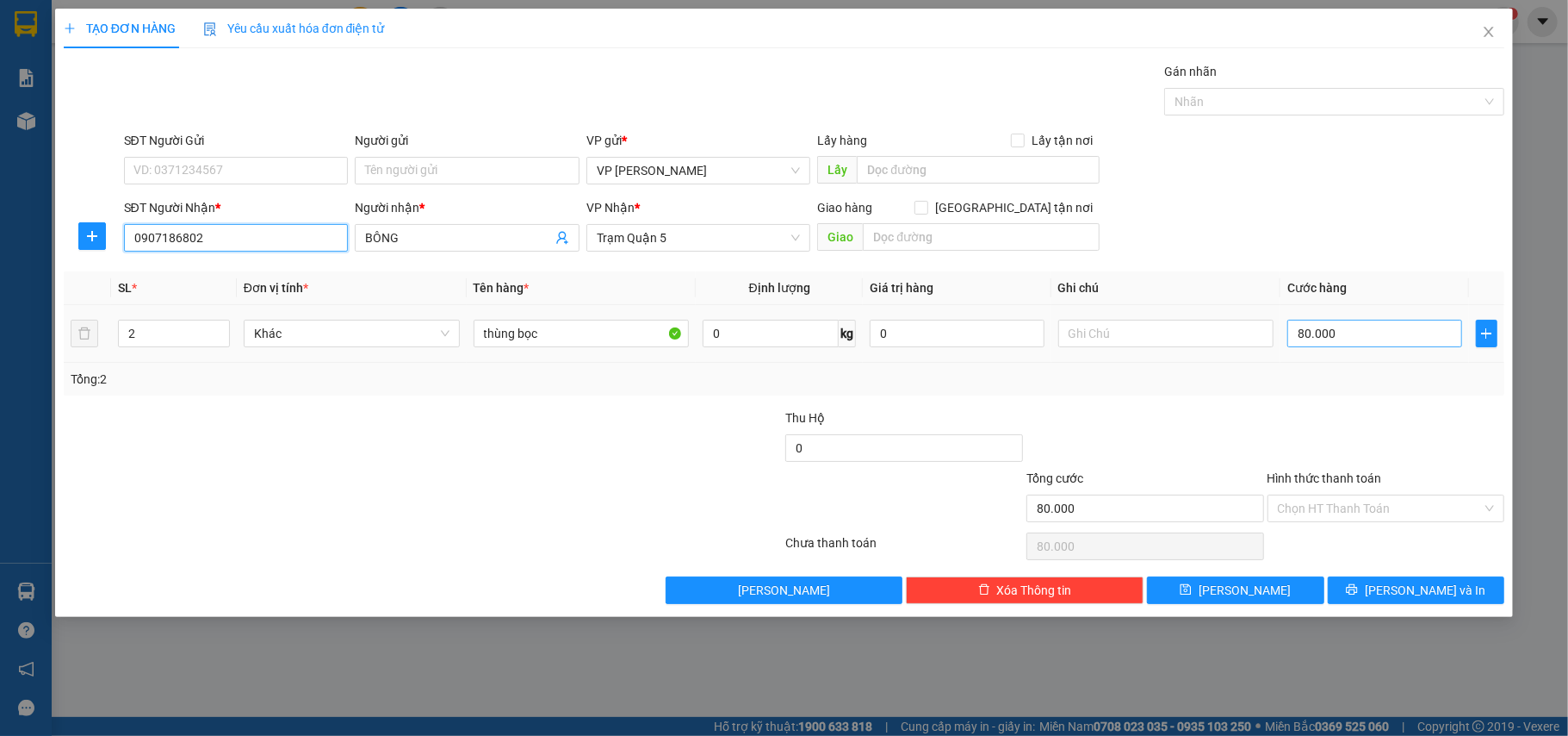
type input "0907186802"
click at [1371, 345] on input "80.000" at bounding box center [1374, 334] width 174 height 27
type input "0"
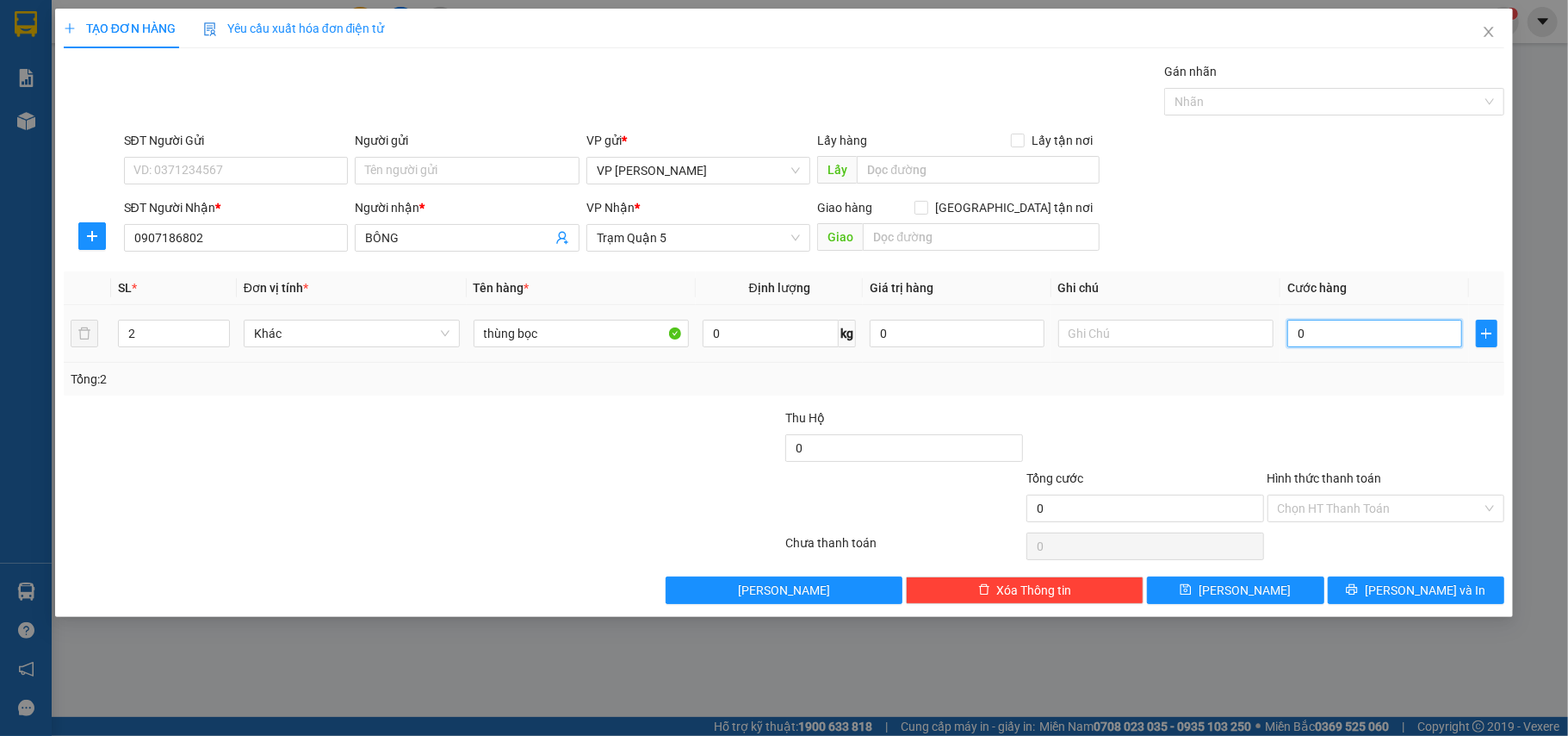
type input "003"
type input "3"
type input "0.030"
type input "30"
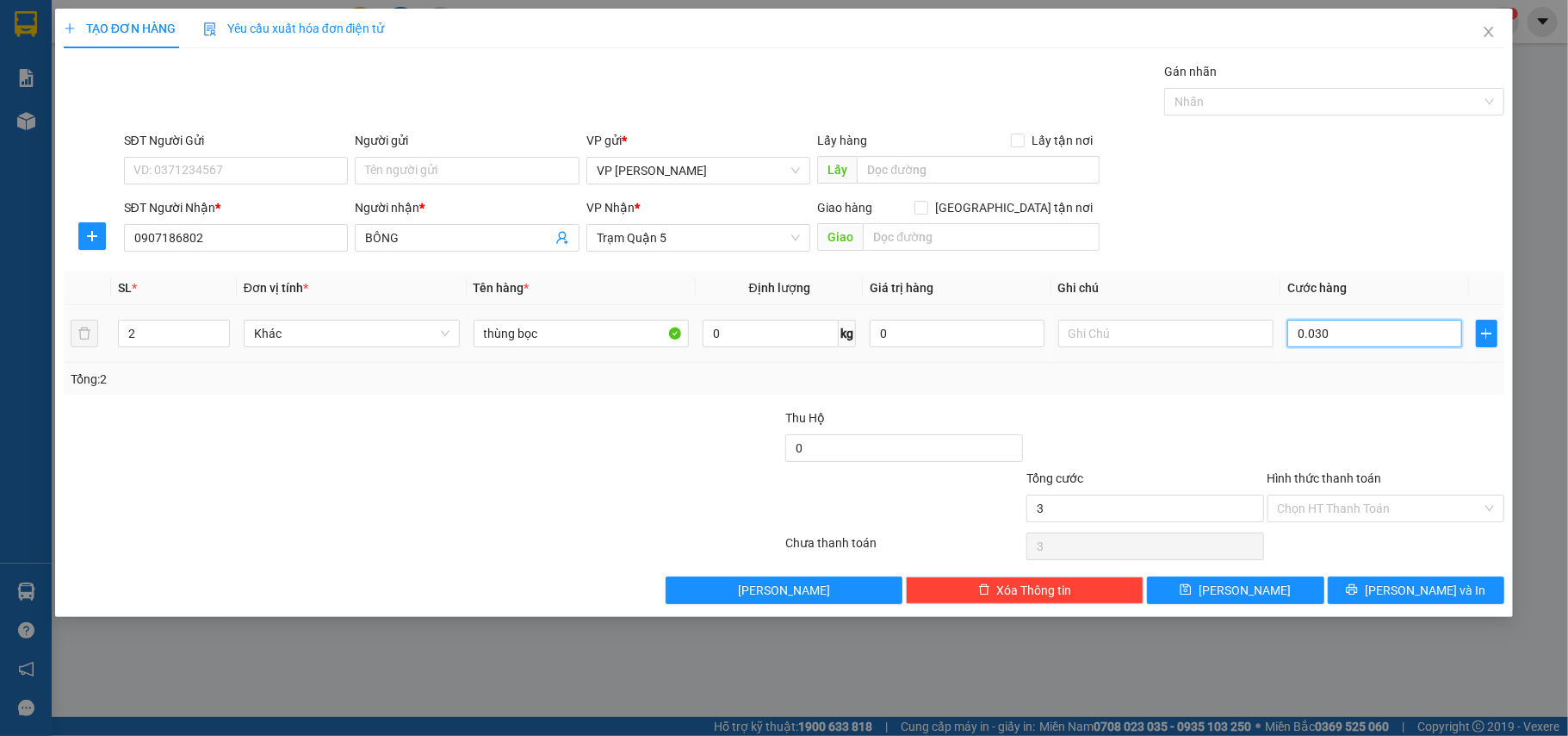
type input "30"
type input "0.030"
click at [148, 336] on input "2" at bounding box center [173, 333] width 111 height 25
type input "30.000"
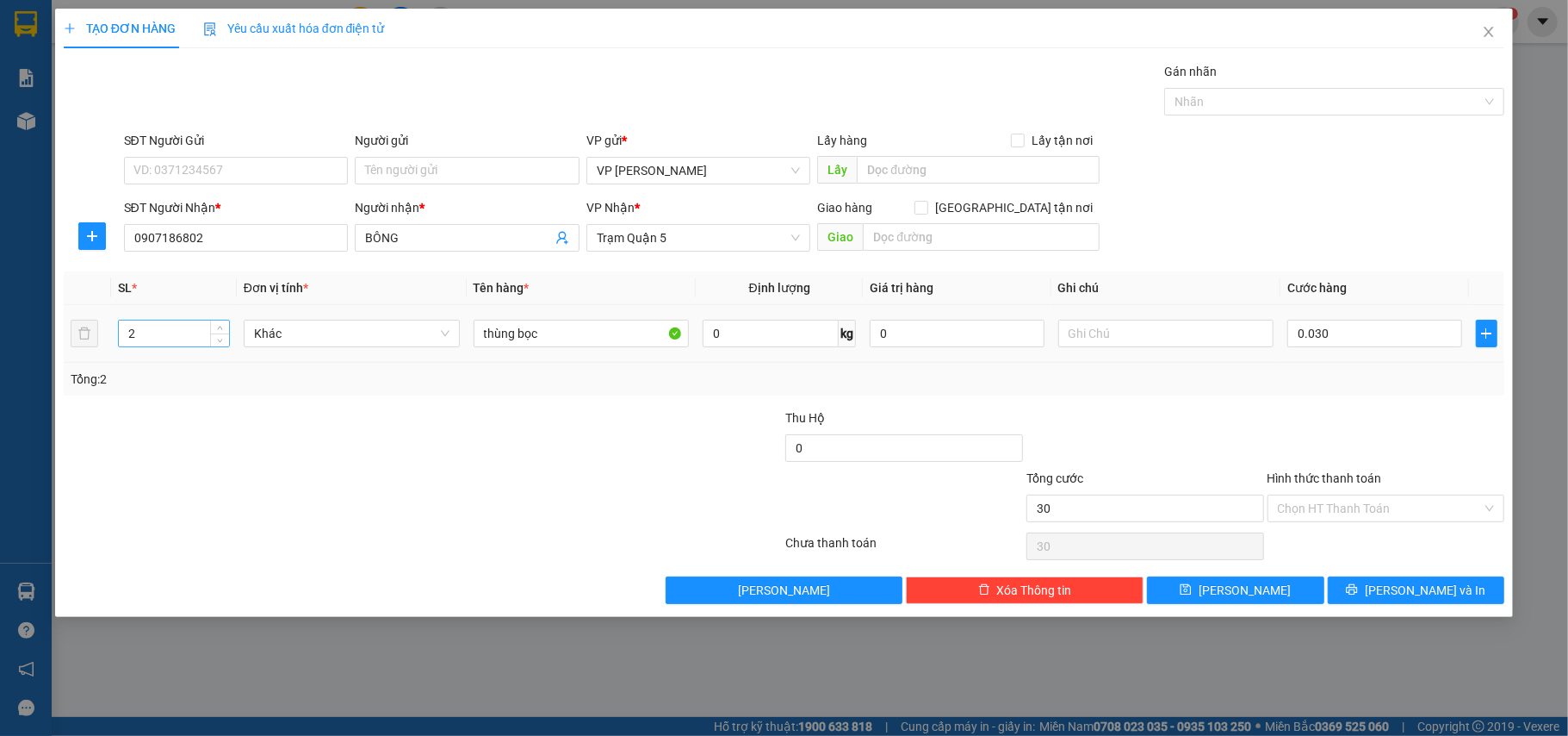
type input "30.000"
type input "1"
click at [1341, 507] on input "Hình thức thanh toán" at bounding box center [1379, 508] width 204 height 25
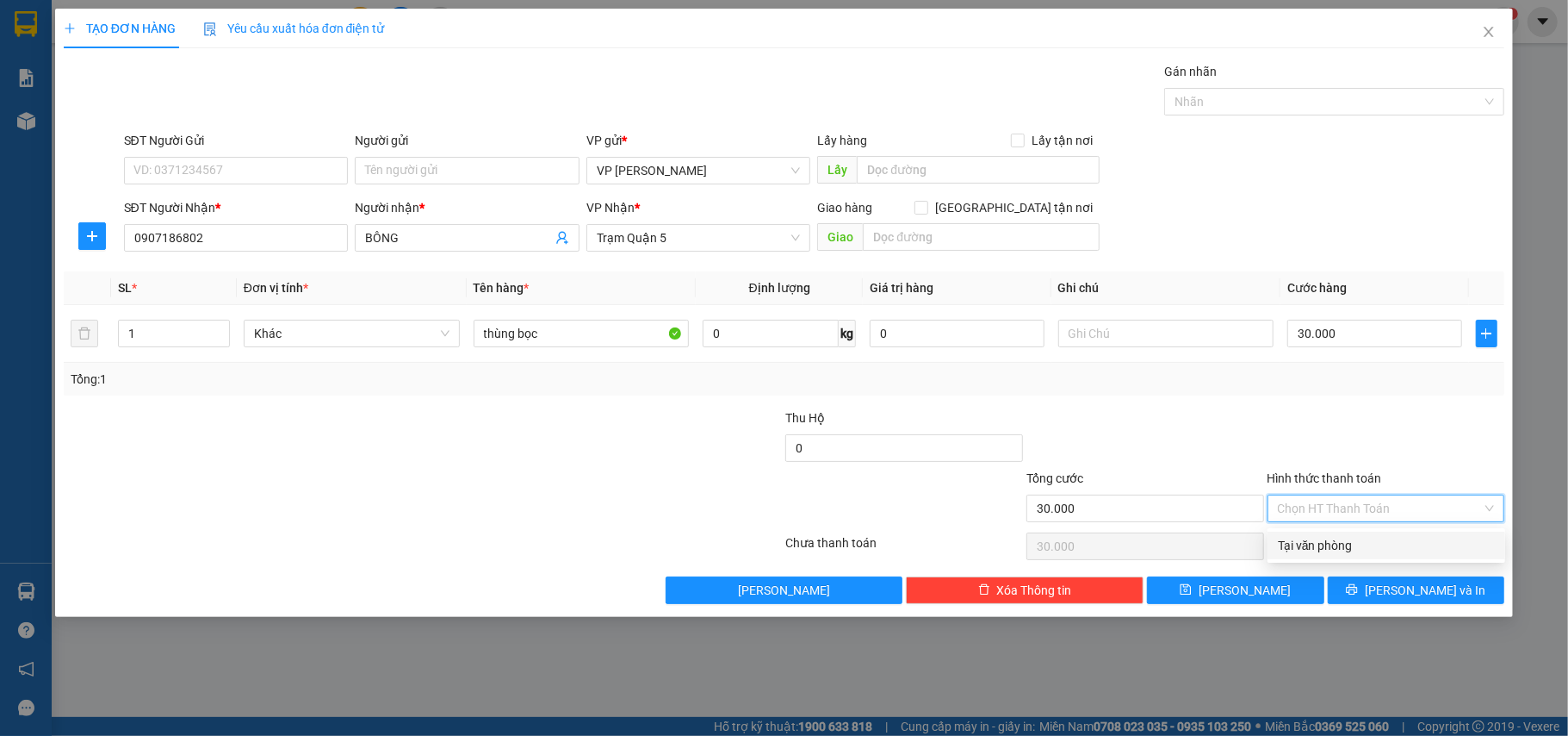
drag, startPoint x: 1338, startPoint y: 545, endPoint x: 1400, endPoint y: 570, distance: 66.9
click at [1340, 544] on div "Tại văn phòng" at bounding box center [1386, 544] width 217 height 19
type input "0"
click at [1441, 593] on span "[PERSON_NAME] và In" at bounding box center [1424, 589] width 120 height 19
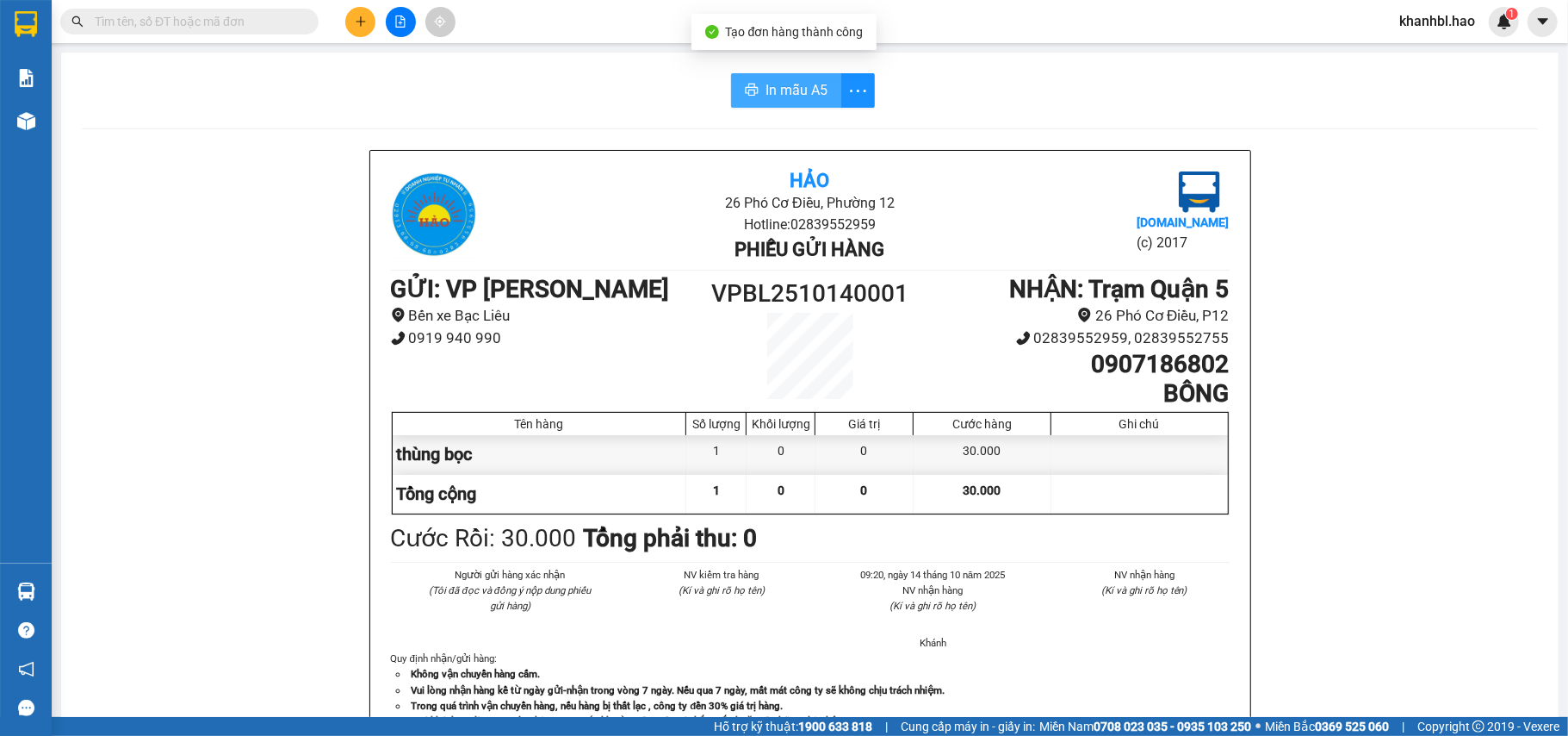
click at [809, 86] on span "In mẫu A5" at bounding box center [795, 90] width 62 height 22
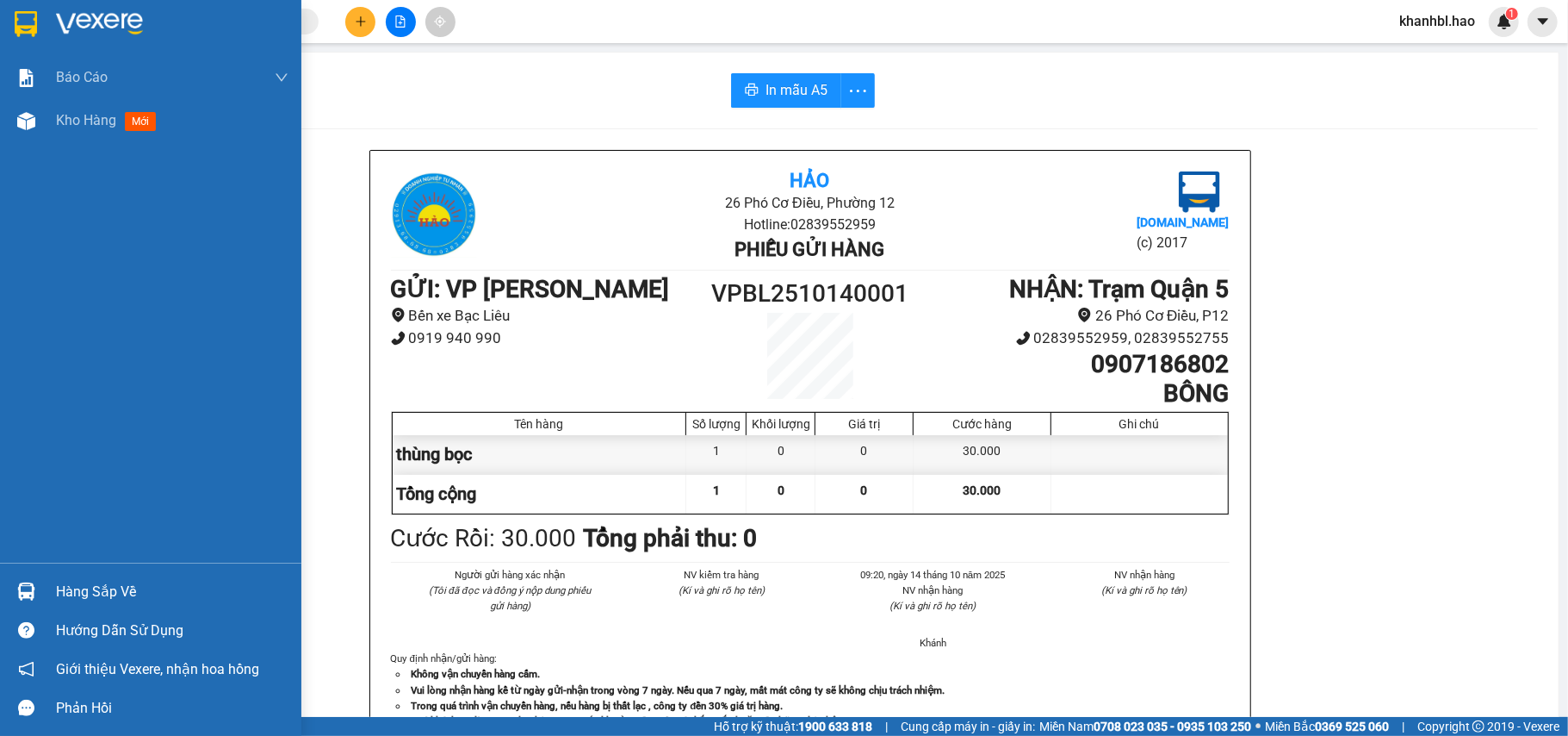
drag, startPoint x: 21, startPoint y: 19, endPoint x: 158, endPoint y: 125, distance: 173.2
click at [22, 19] on img at bounding box center [25, 23] width 22 height 25
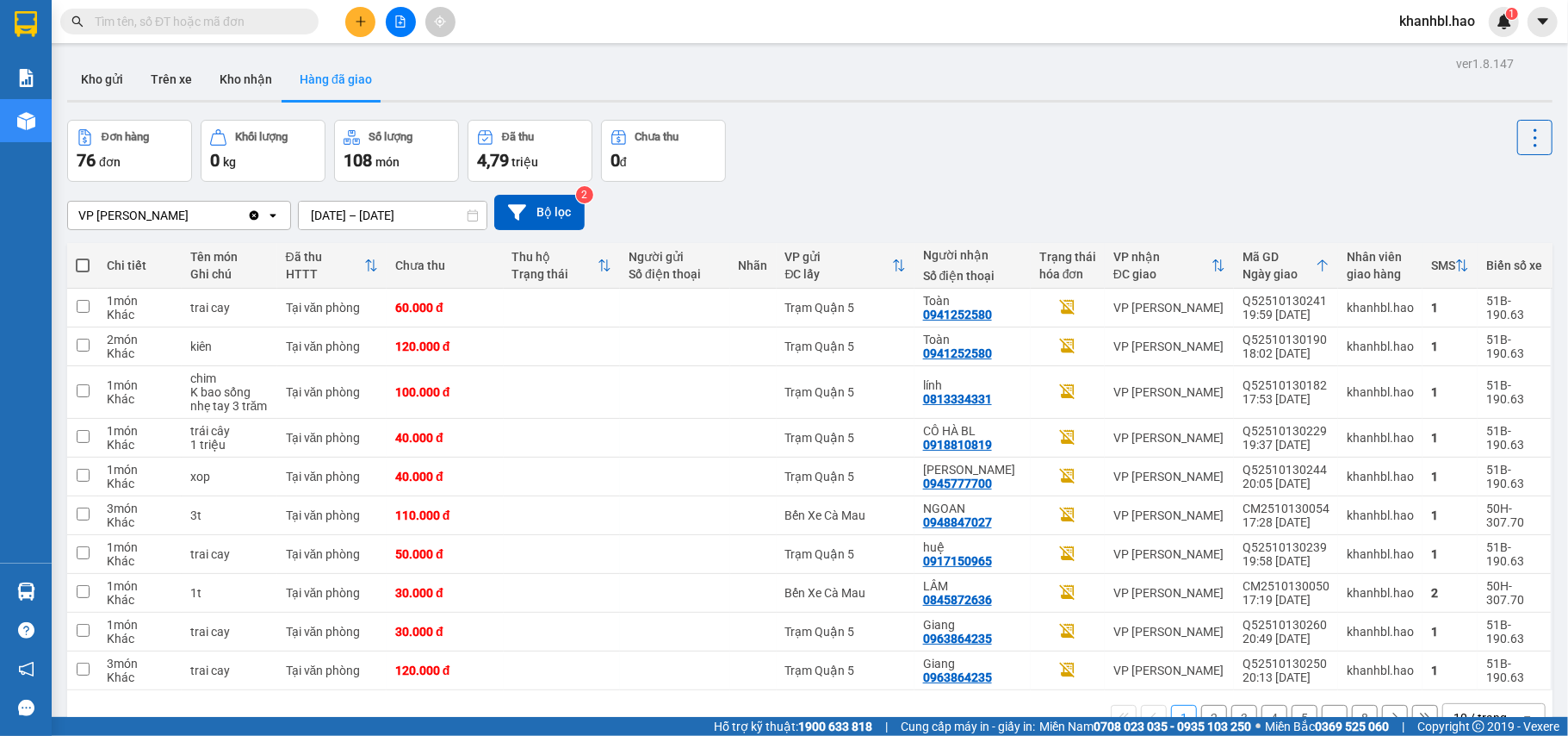
drag, startPoint x: 98, startPoint y: 82, endPoint x: 280, endPoint y: 188, distance: 210.6
click at [104, 82] on button "Kho gửi" at bounding box center [102, 79] width 69 height 41
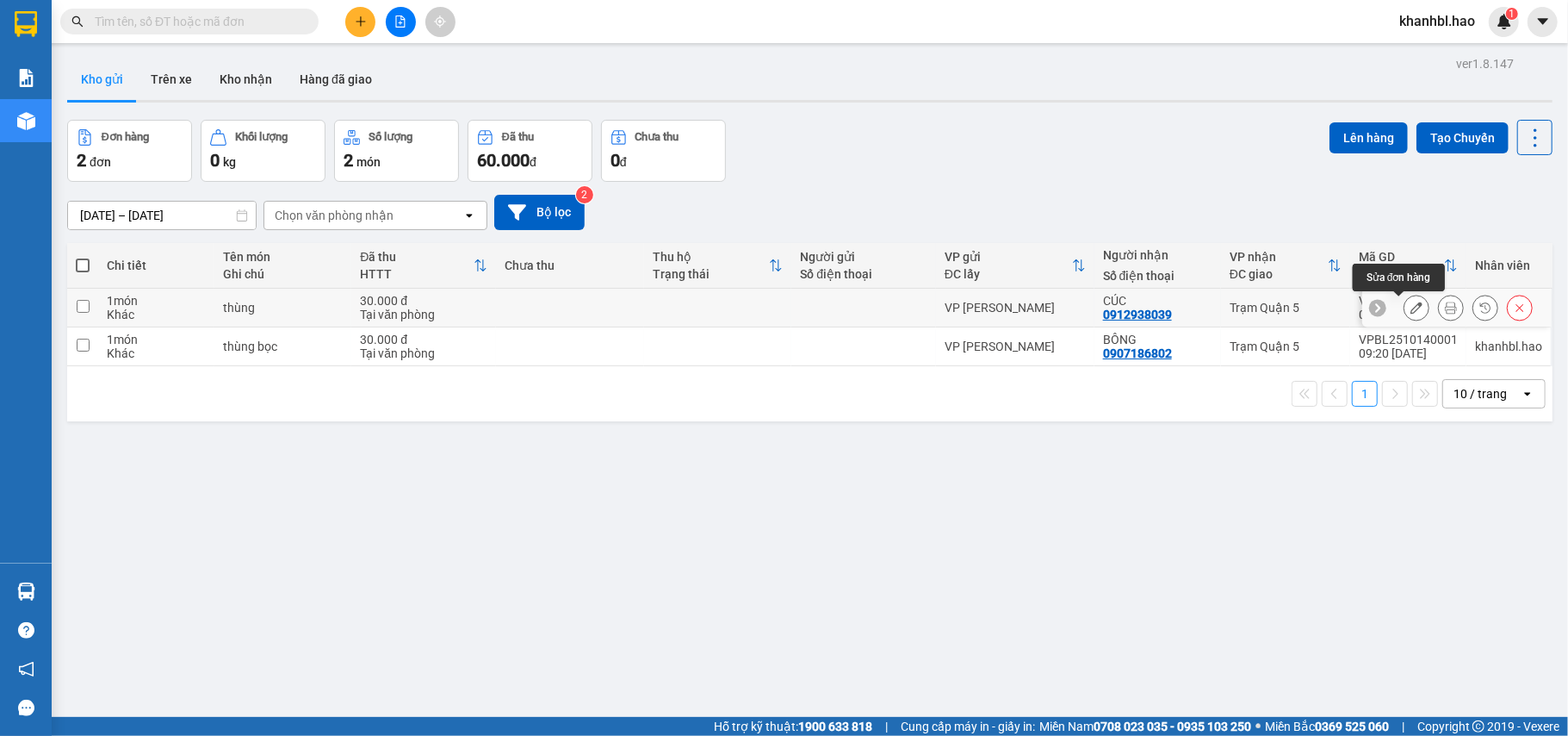
click at [1405, 315] on button at bounding box center [1416, 307] width 24 height 30
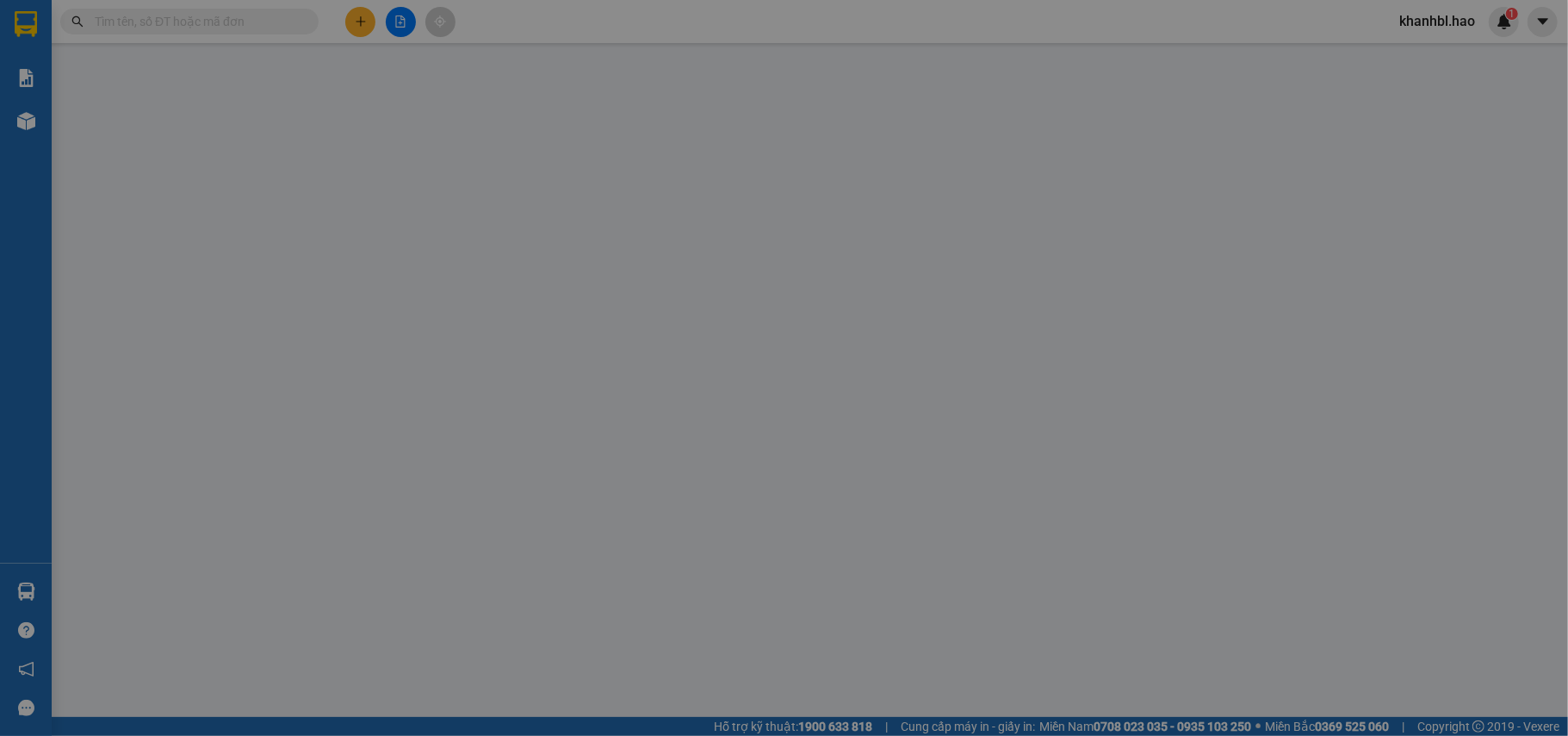
type input "0912938039"
type input "CÚC"
type input "30.000"
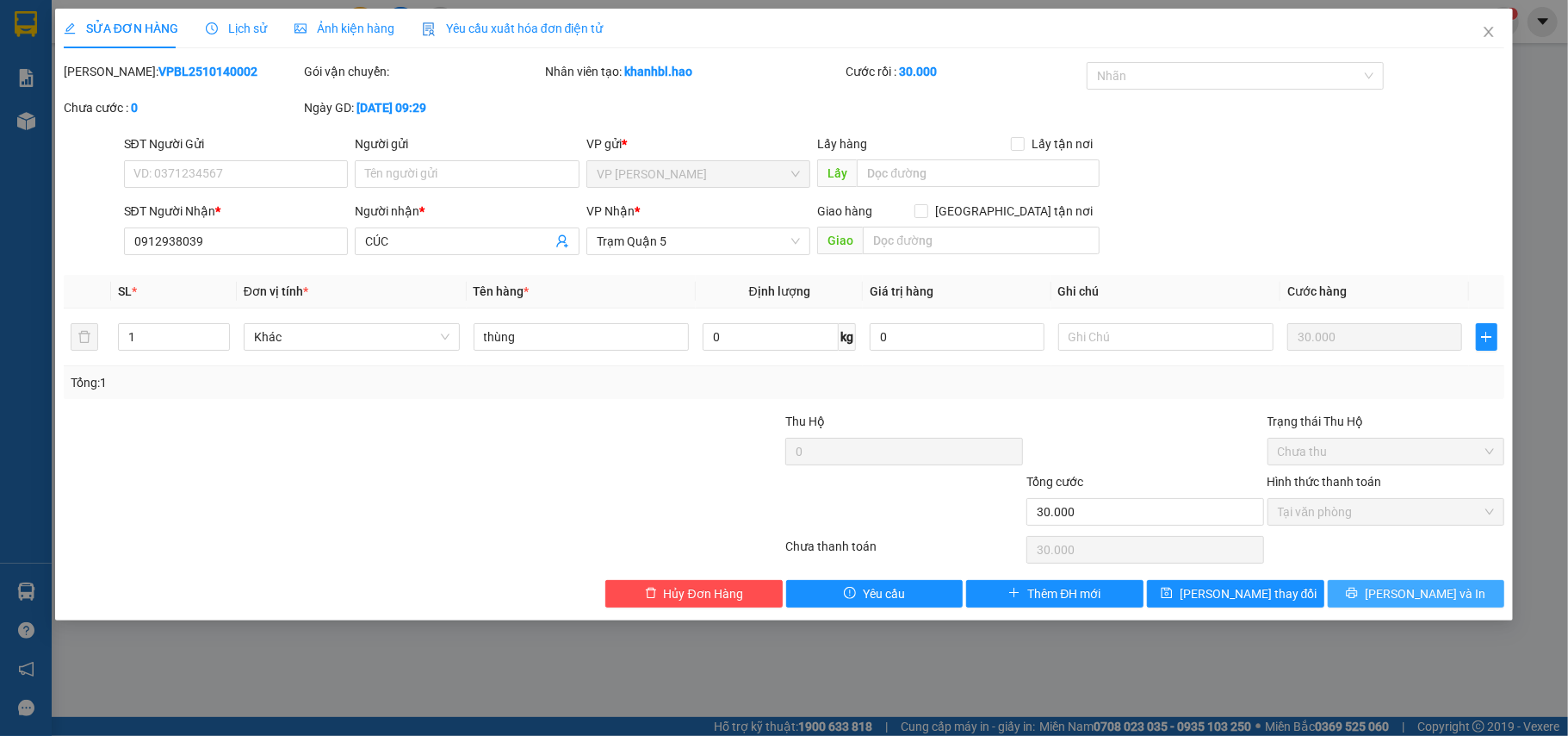
click at [1413, 600] on span "[PERSON_NAME] và In" at bounding box center [1424, 593] width 120 height 19
type input "0"
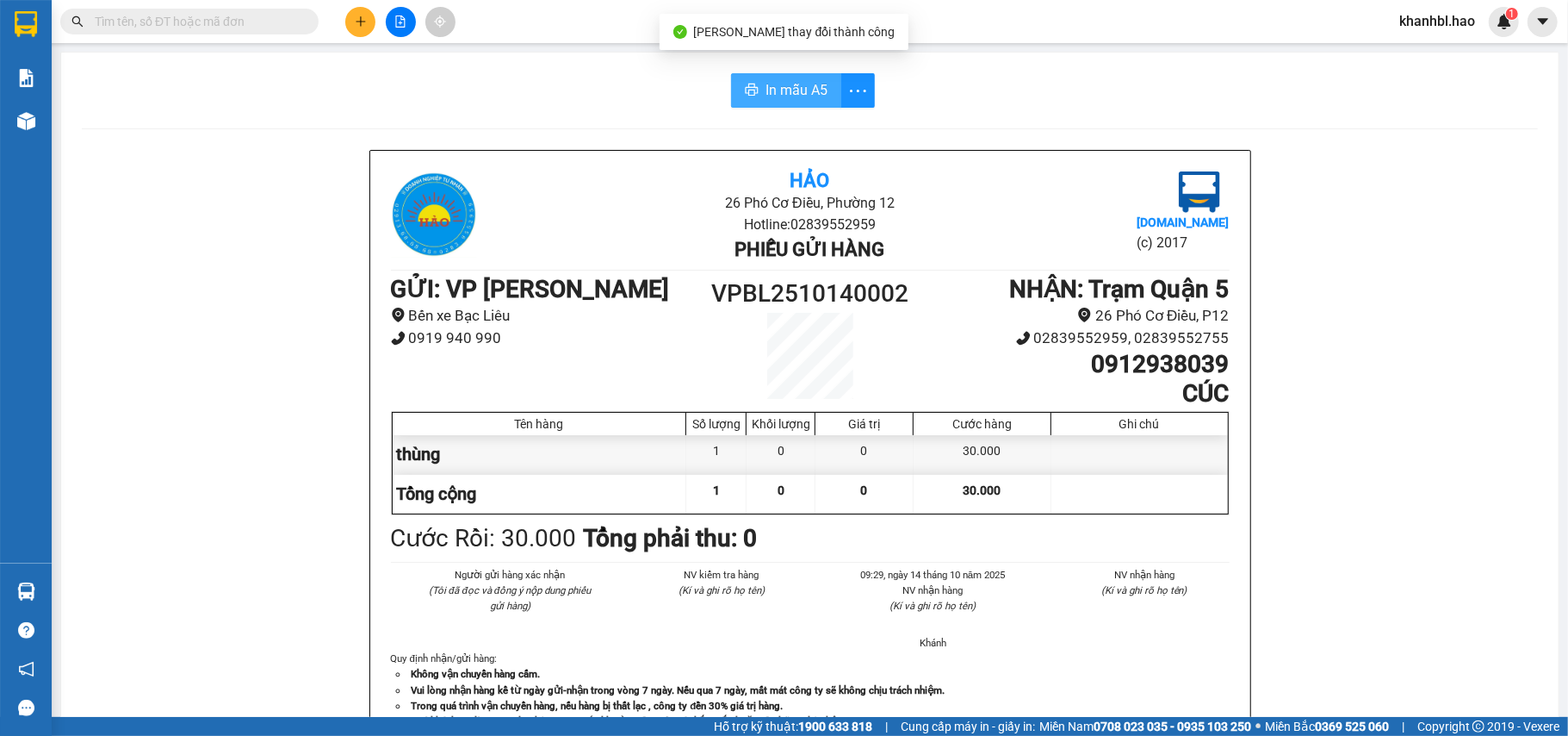
click at [773, 104] on button "In mẫu A5" at bounding box center [785, 90] width 111 height 34
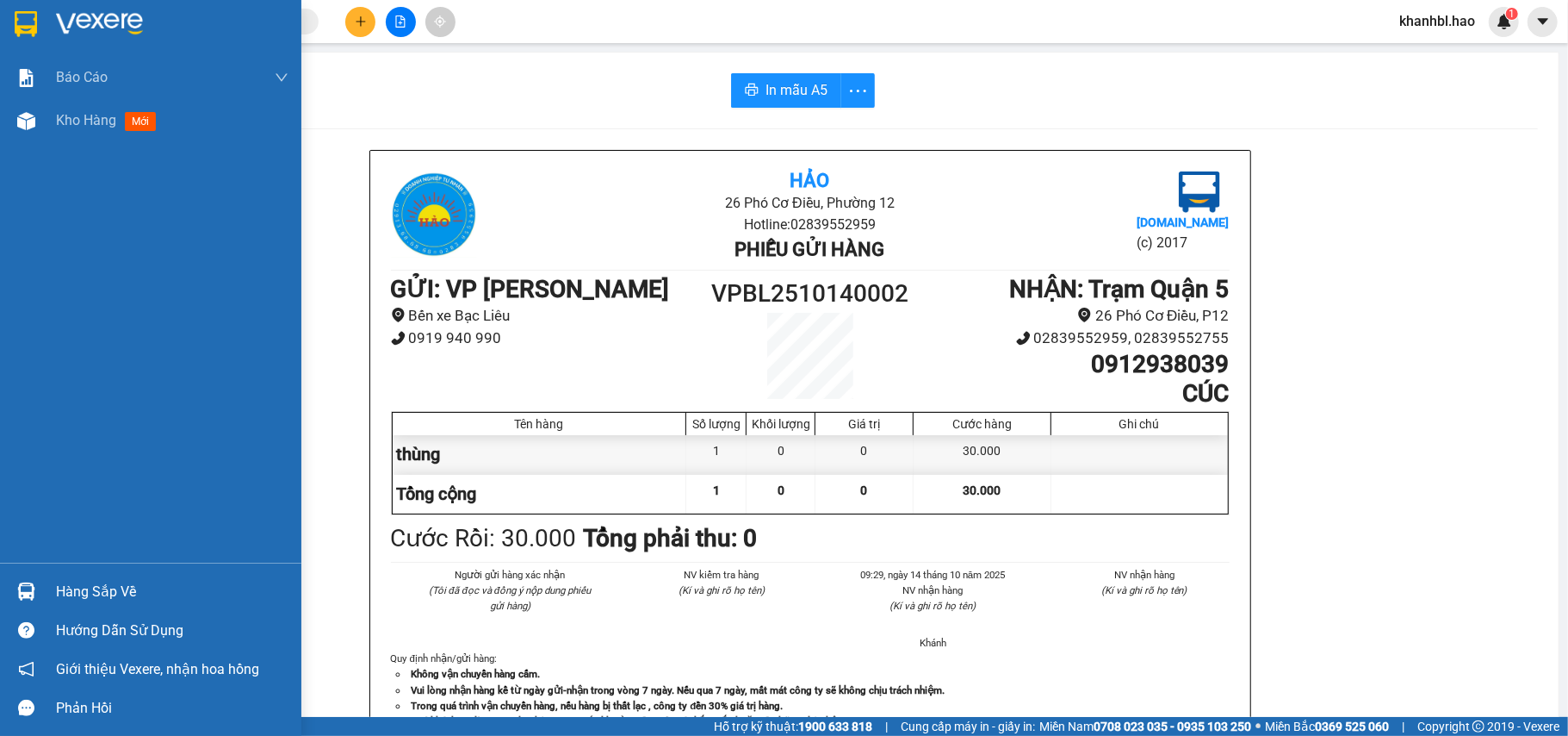
click at [25, 18] on img at bounding box center [25, 23] width 22 height 25
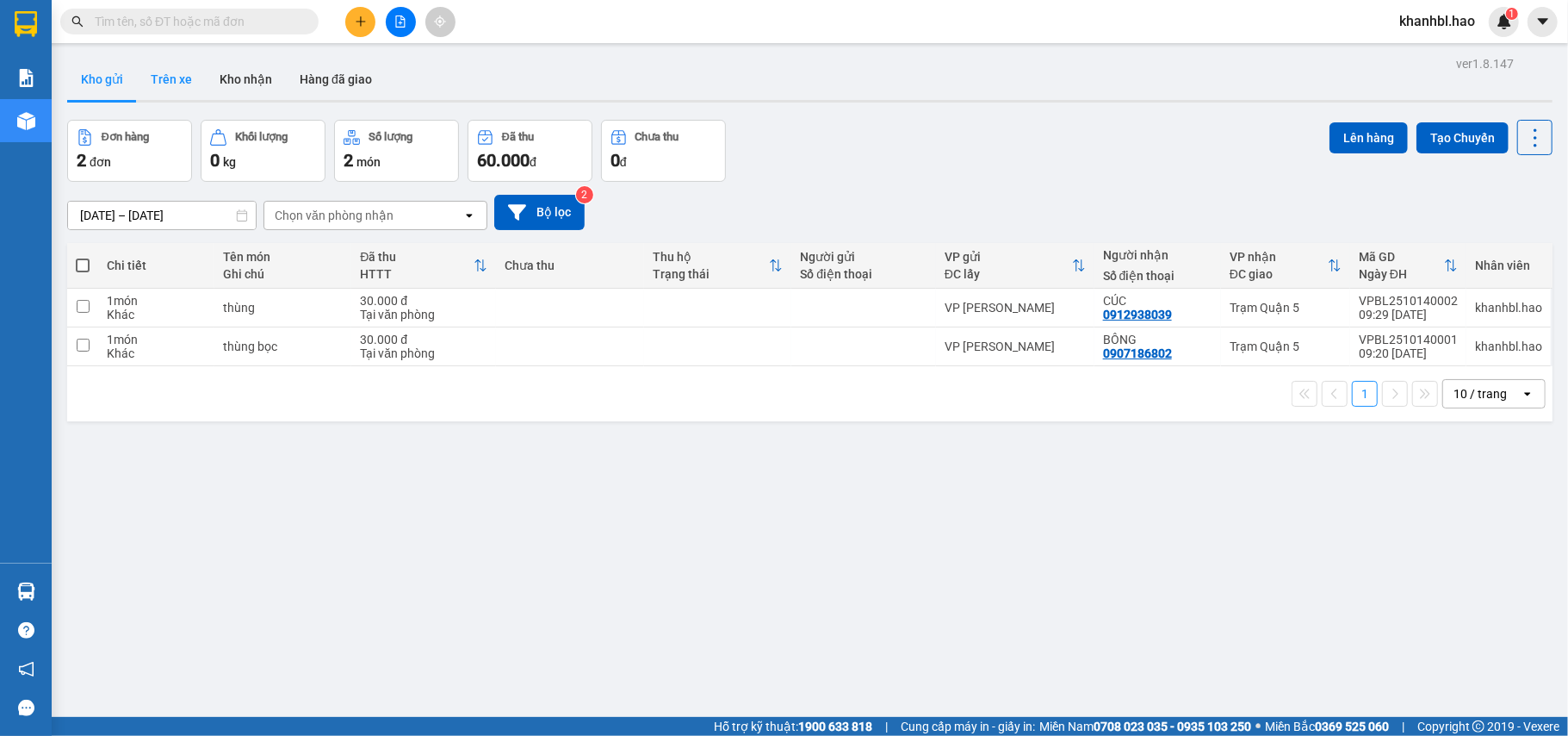
click at [181, 86] on button "Trên xe" at bounding box center [171, 79] width 68 height 41
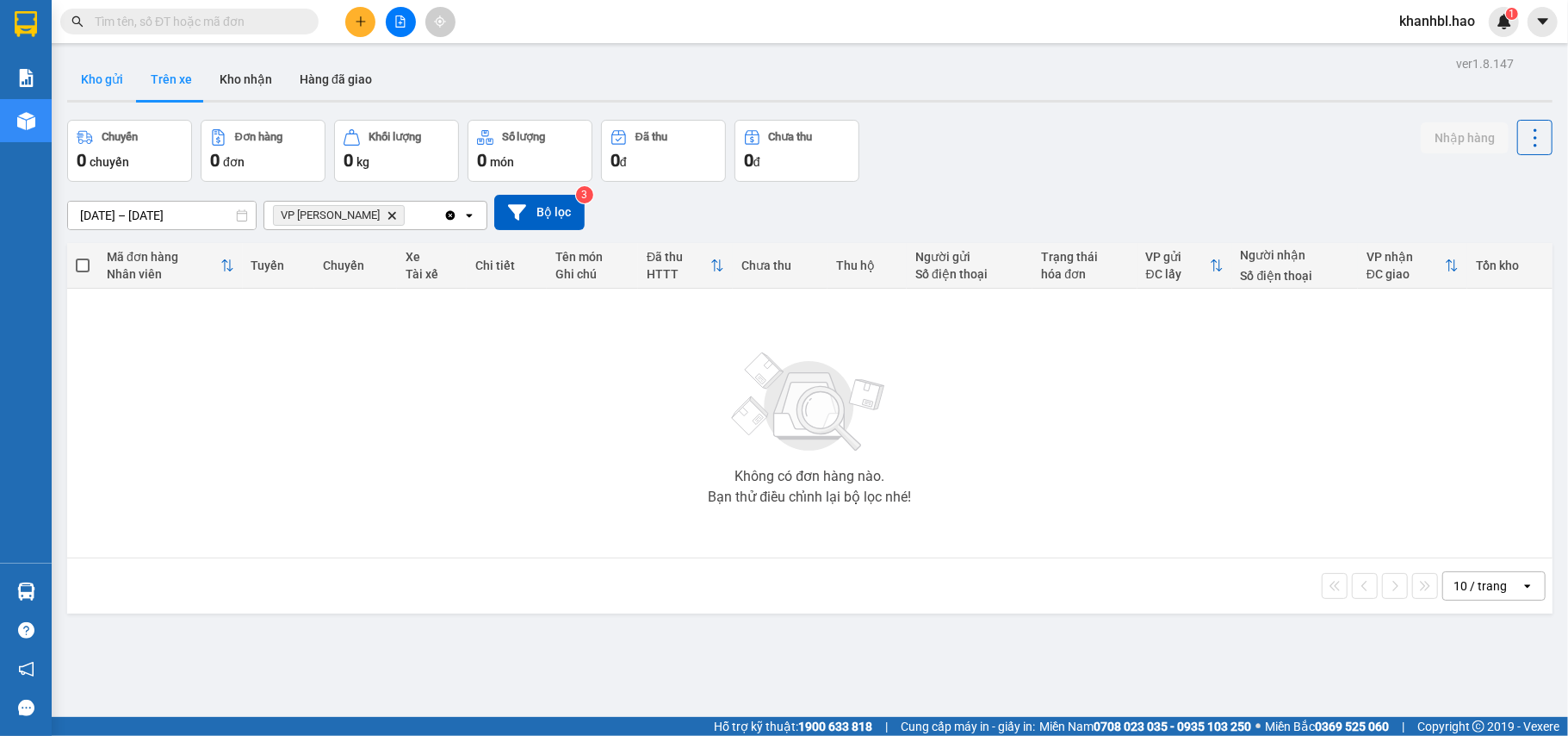
drag, startPoint x: 101, startPoint y: 77, endPoint x: 117, endPoint y: 107, distance: 34.0
click at [101, 79] on button "Kho gửi" at bounding box center [102, 79] width 69 height 41
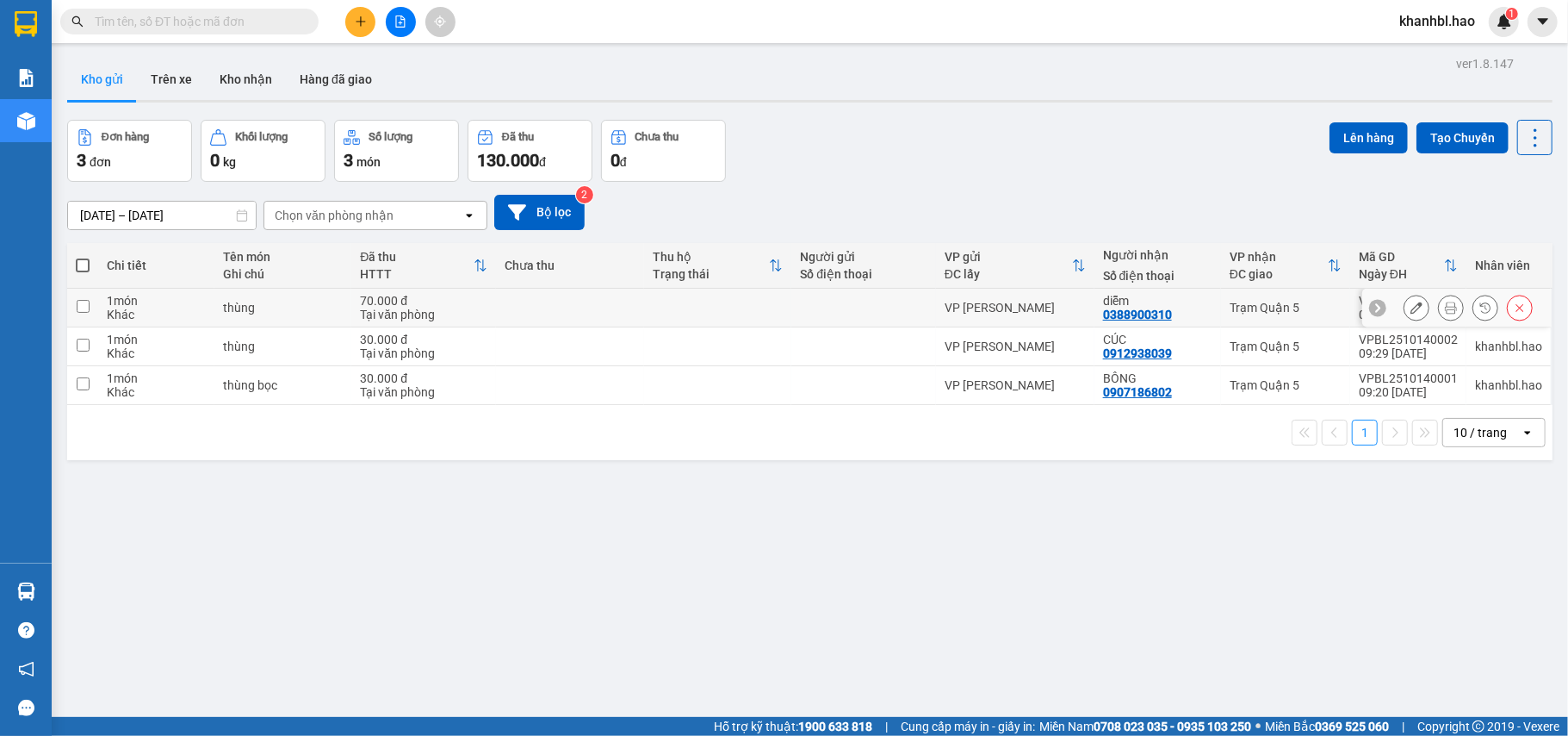
click at [1411, 311] on icon at bounding box center [1416, 307] width 12 height 12
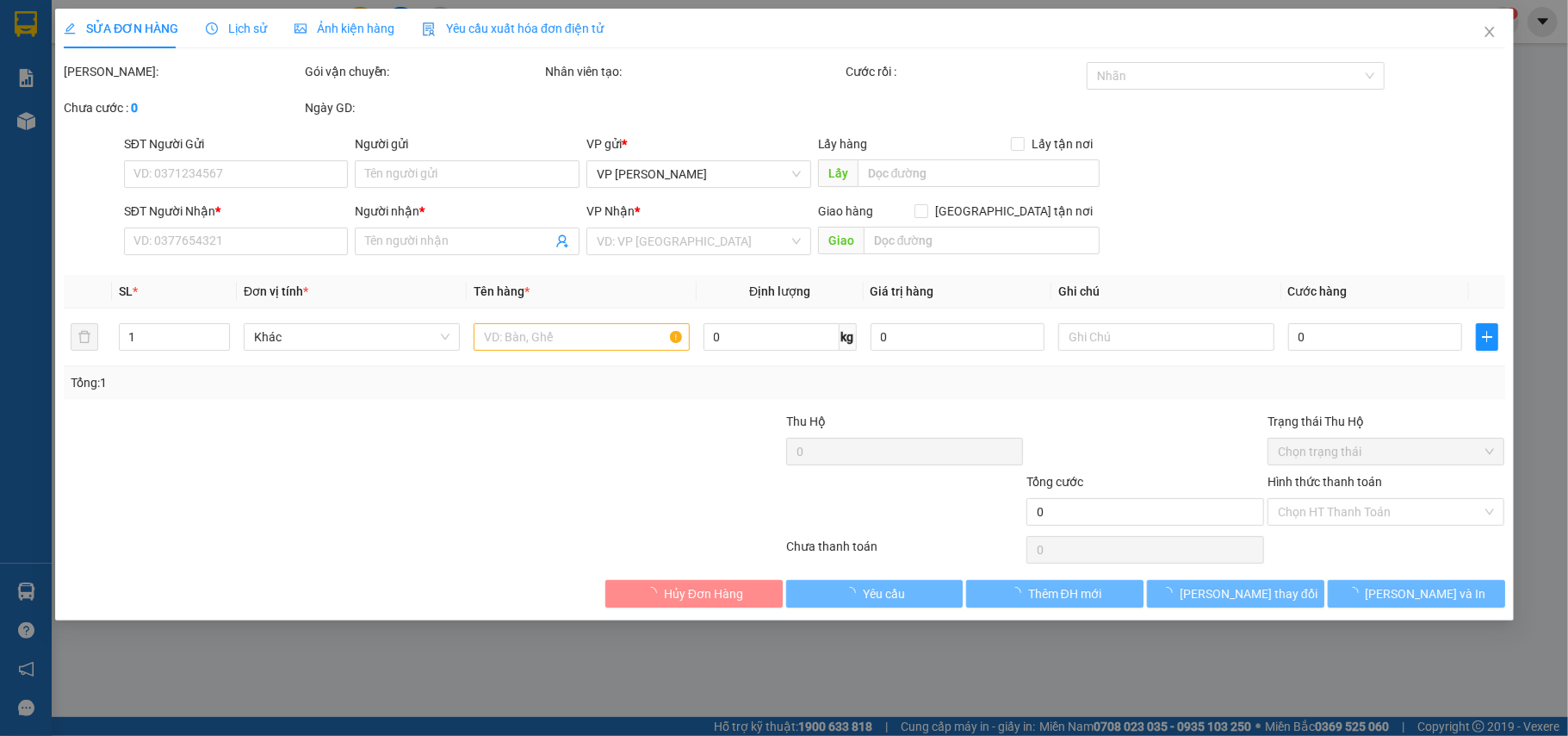
type input "0388900310"
type input "diễm"
type input "70.000"
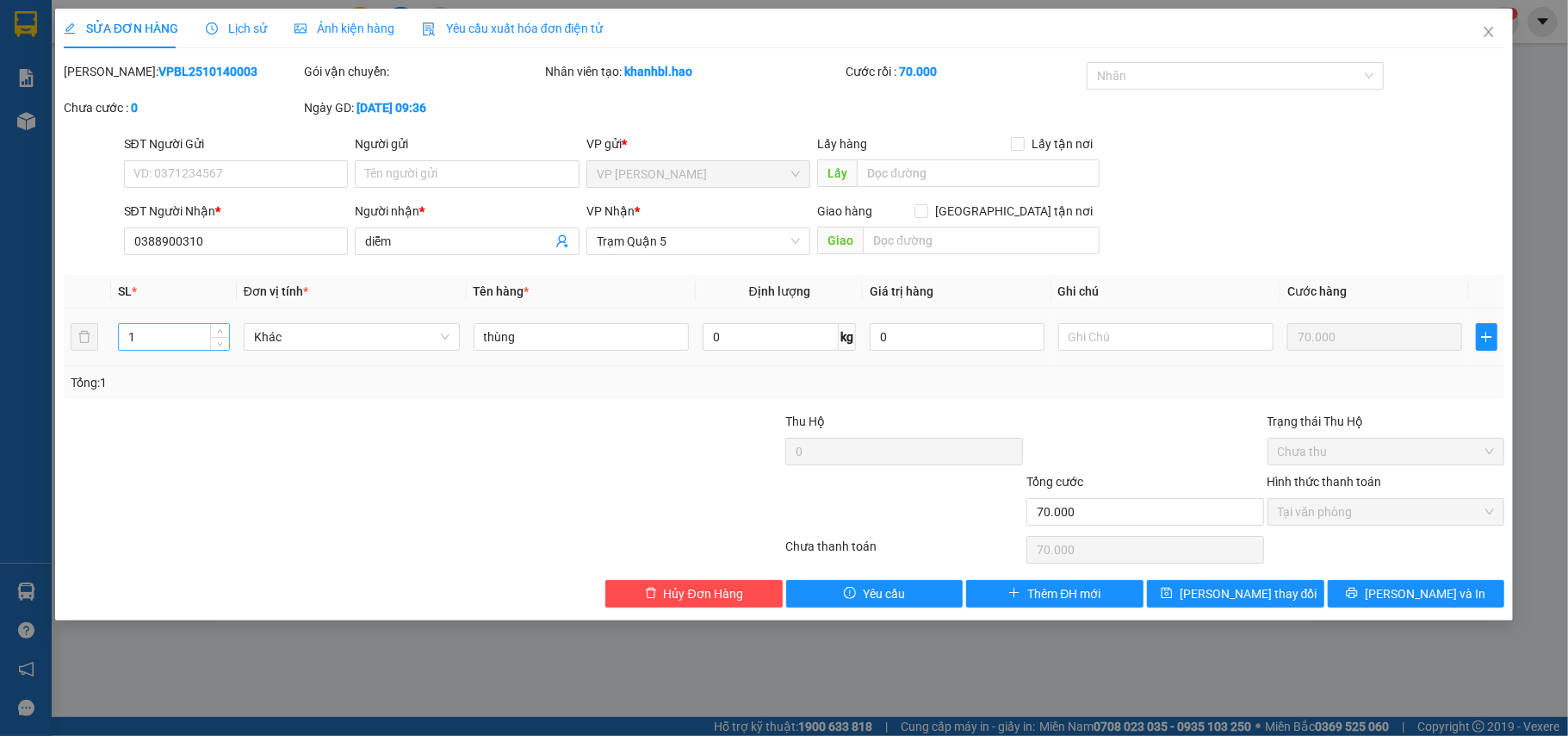
drag, startPoint x: 136, startPoint y: 335, endPoint x: 184, endPoint y: 348, distance: 49.7
click at [140, 335] on input "1" at bounding box center [173, 337] width 111 height 25
type input "0"
type input "2"
click at [1232, 593] on span "[PERSON_NAME] thay đổi" at bounding box center [1248, 593] width 138 height 19
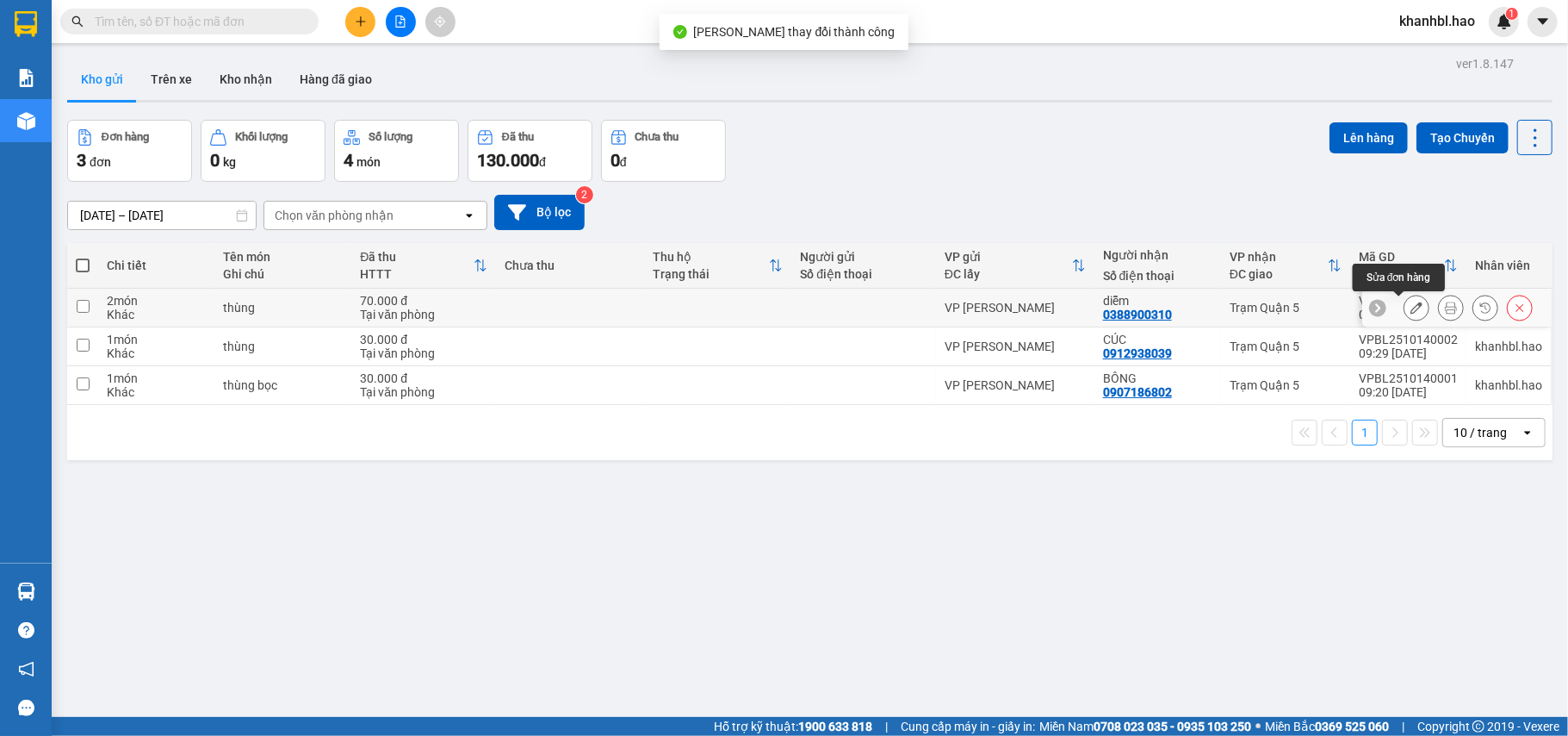
click at [1411, 313] on icon at bounding box center [1416, 307] width 12 height 12
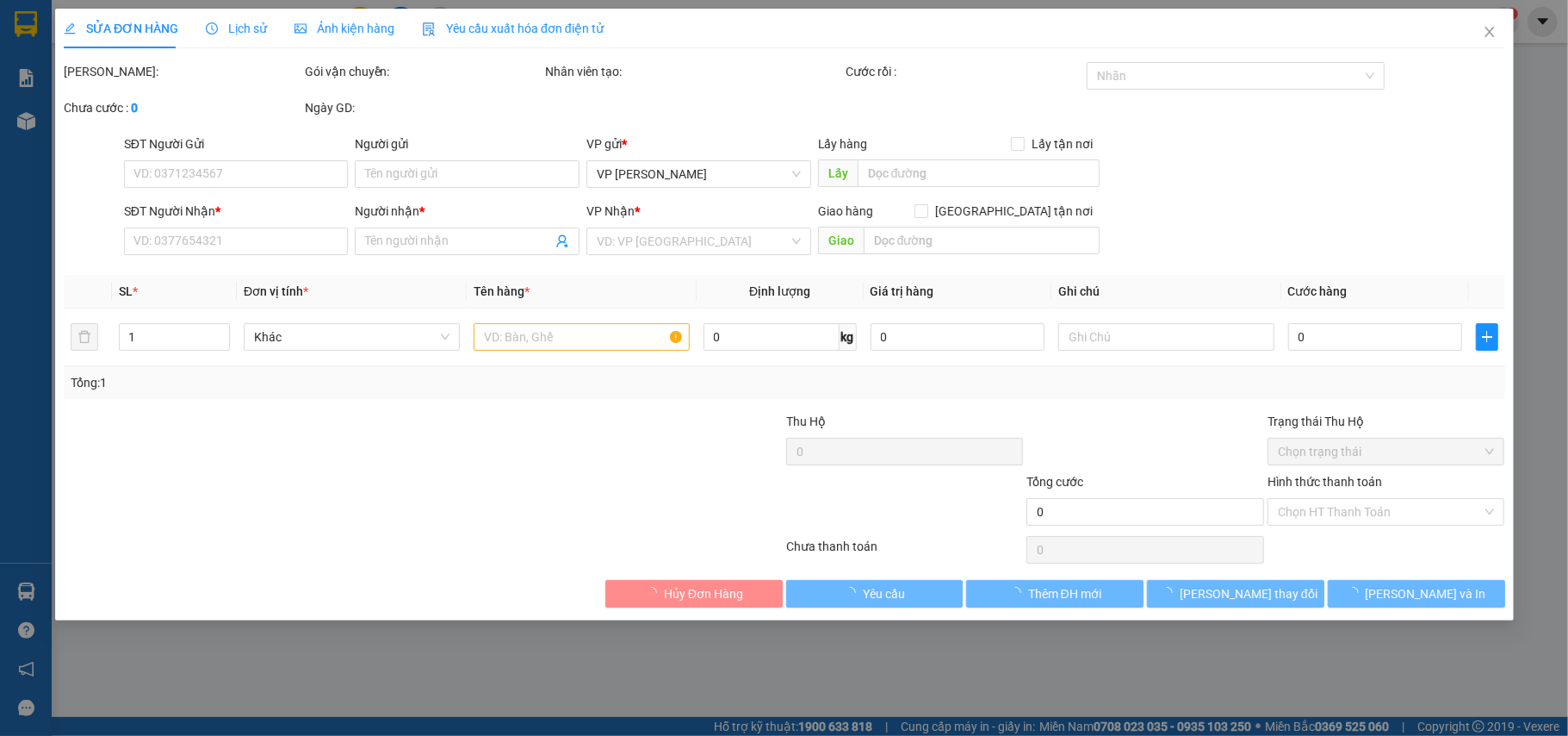
type input "0388900310"
type input "diễm"
type input "70.000"
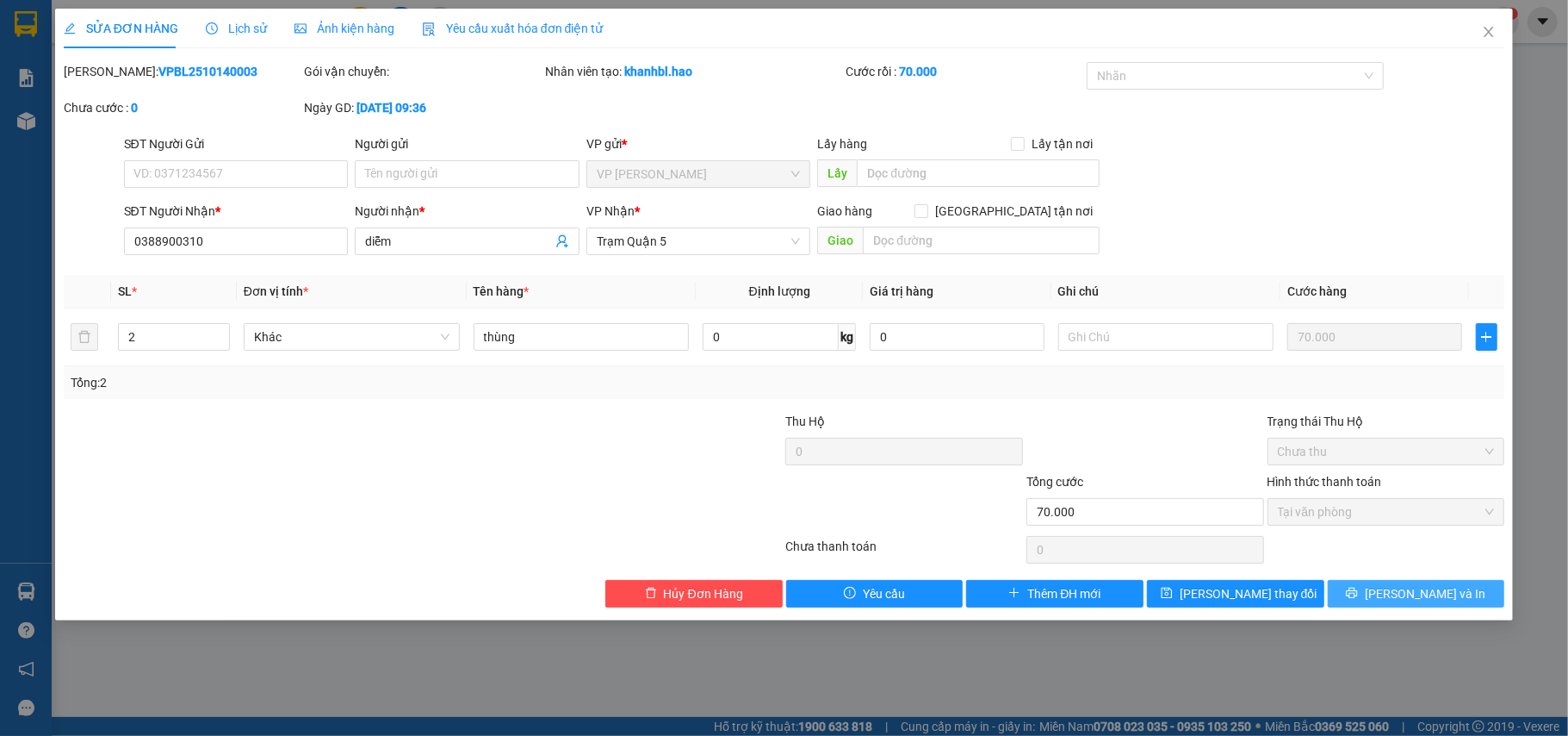
click at [1443, 590] on span "[PERSON_NAME] và In" at bounding box center [1424, 593] width 120 height 19
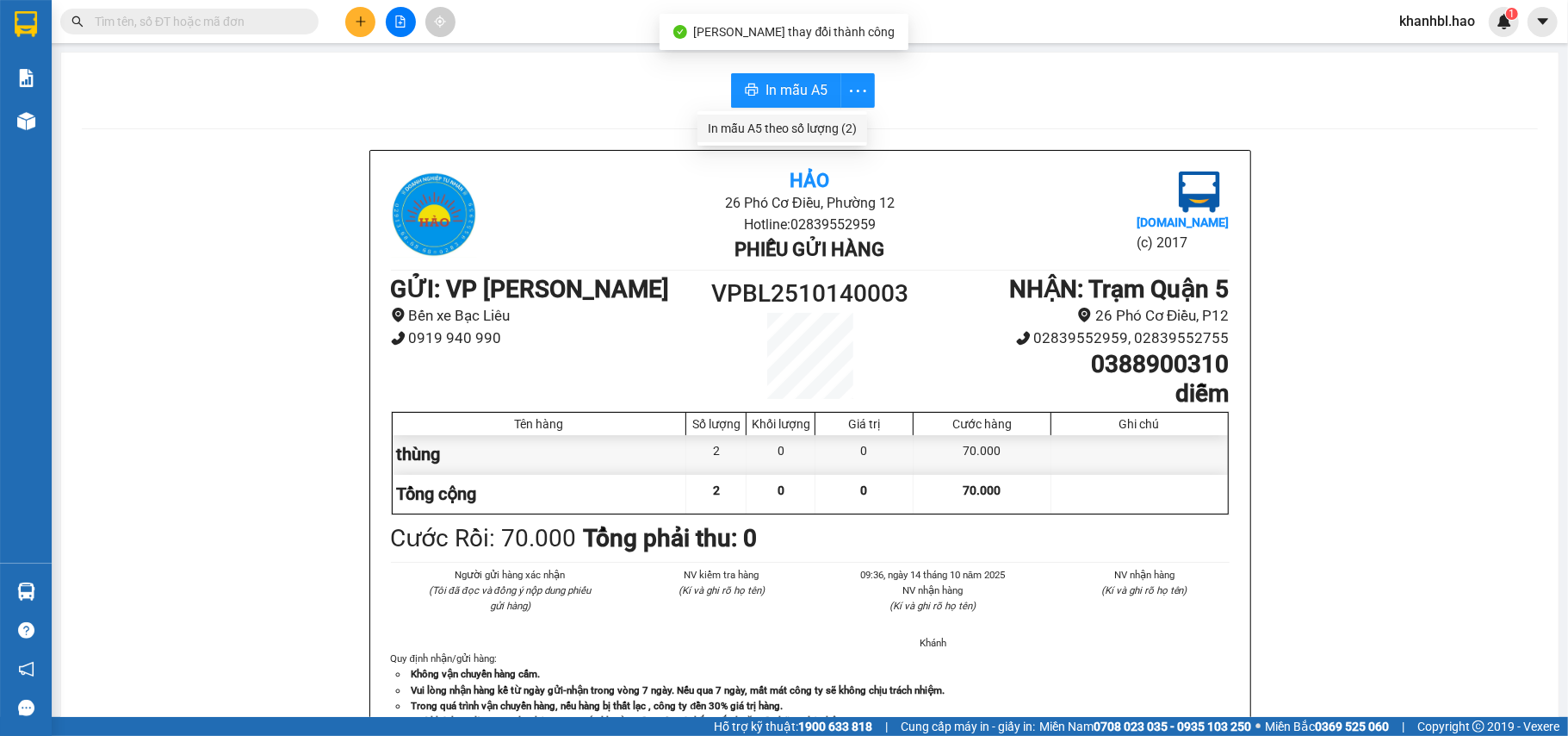
click at [830, 126] on div "In mẫu A5 theo số lượng (2)" at bounding box center [782, 127] width 149 height 19
